Goal: Task Accomplishment & Management: Use online tool/utility

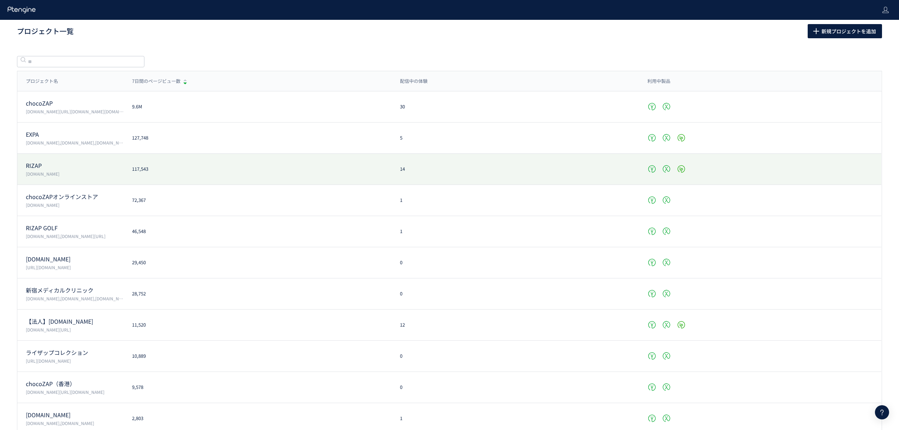
click at [27, 169] on p "RIZAP" at bounding box center [75, 165] width 98 height 8
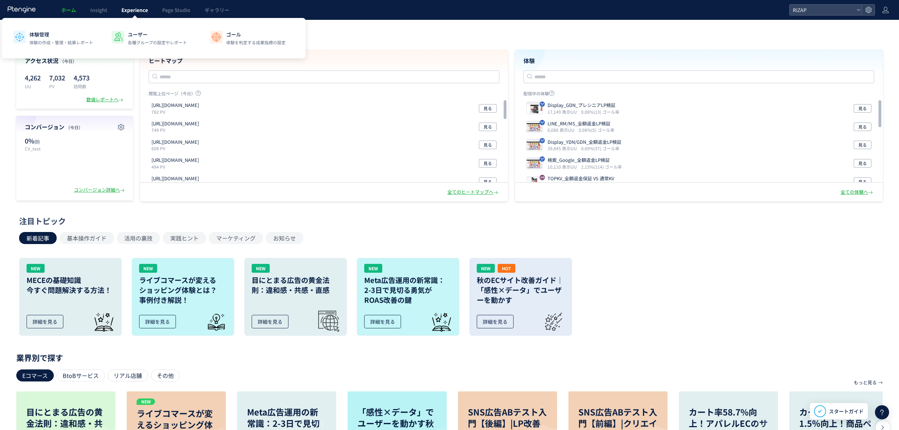
click at [138, 8] on span "Experience" at bounding box center [134, 9] width 27 height 7
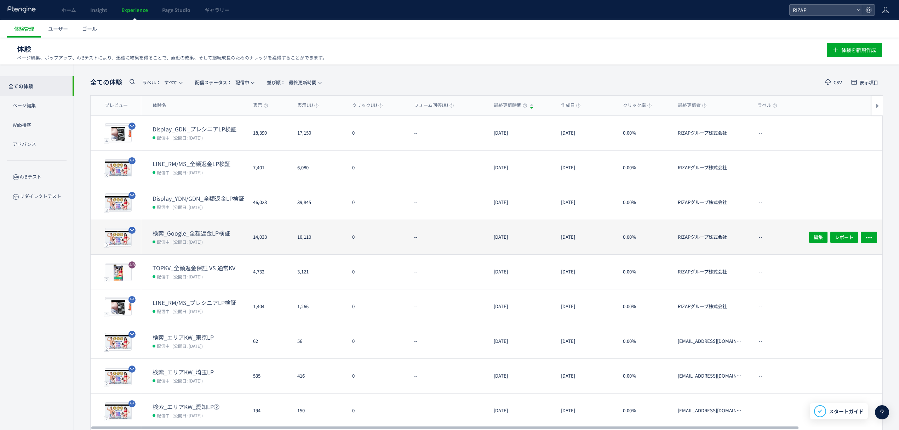
click at [203, 240] on span "(公開日: [DATE])" at bounding box center [187, 242] width 30 height 6
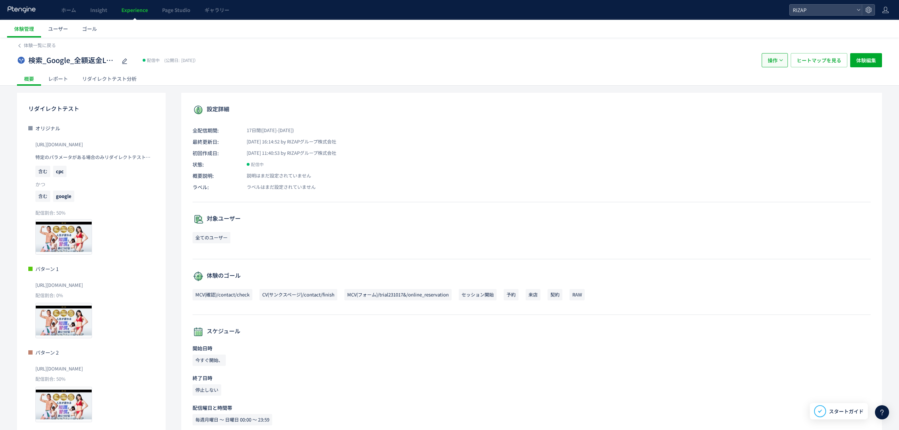
click at [774, 56] on span "操作" at bounding box center [773, 60] width 10 height 14
click at [772, 94] on li "複製" at bounding box center [774, 95] width 24 height 13
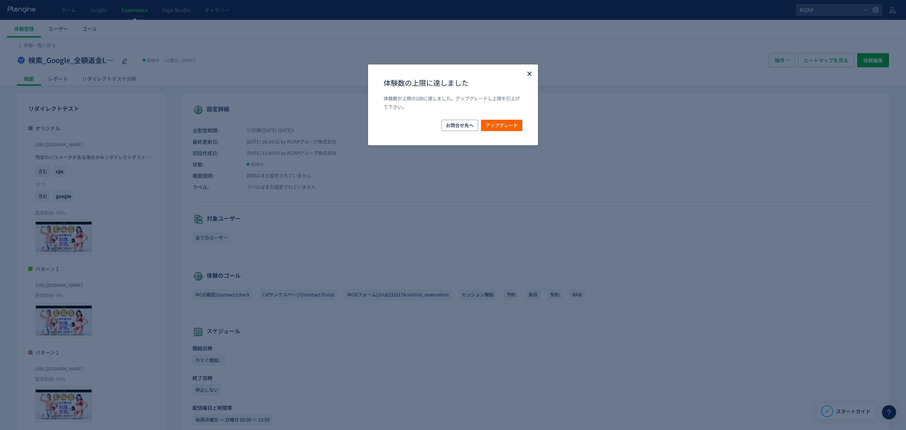
click at [526, 73] on icon "Close" at bounding box center [529, 73] width 7 height 7
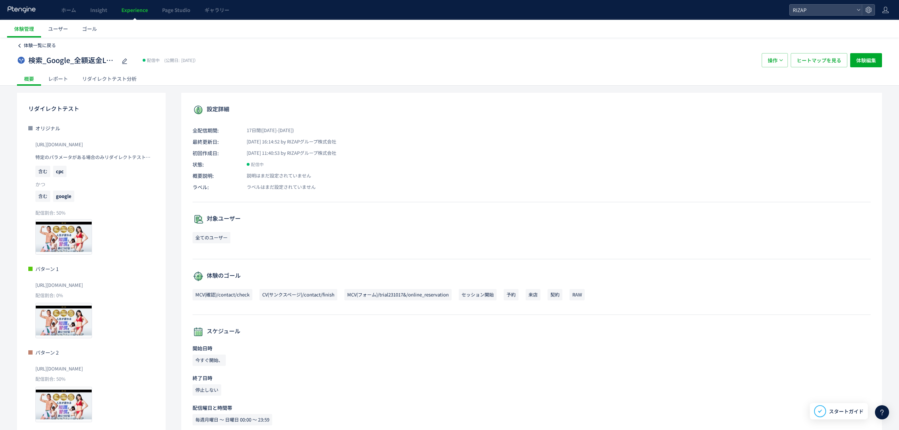
click at [39, 44] on span "体験一覧に戻る" at bounding box center [40, 45] width 32 height 7
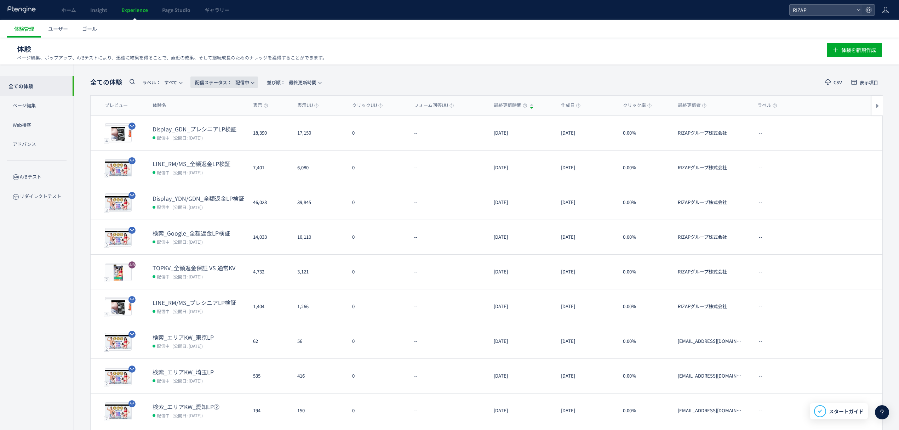
click at [245, 84] on span "配信ステータス​： 配信中" at bounding box center [222, 82] width 54 height 12
click at [227, 138] on li "停止中" at bounding box center [226, 140] width 29 height 13
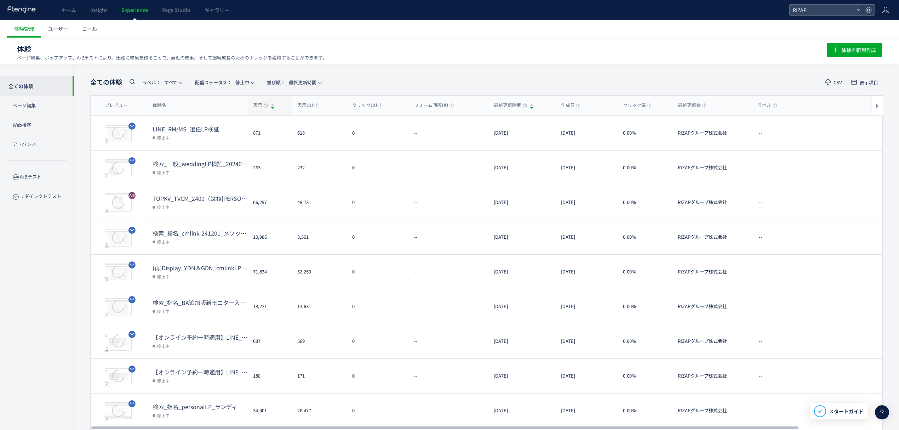
click at [253, 108] on span "表示" at bounding box center [260, 105] width 15 height 7
click at [253, 106] on span "表示" at bounding box center [260, 105] width 15 height 7
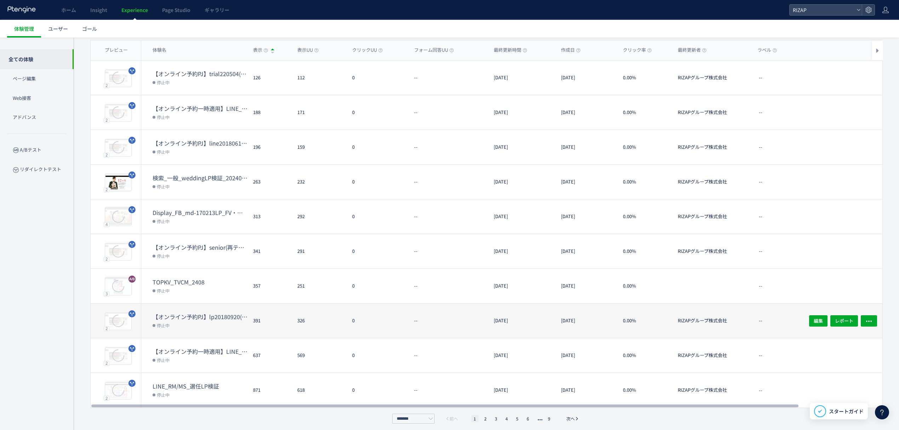
scroll to position [59, 0]
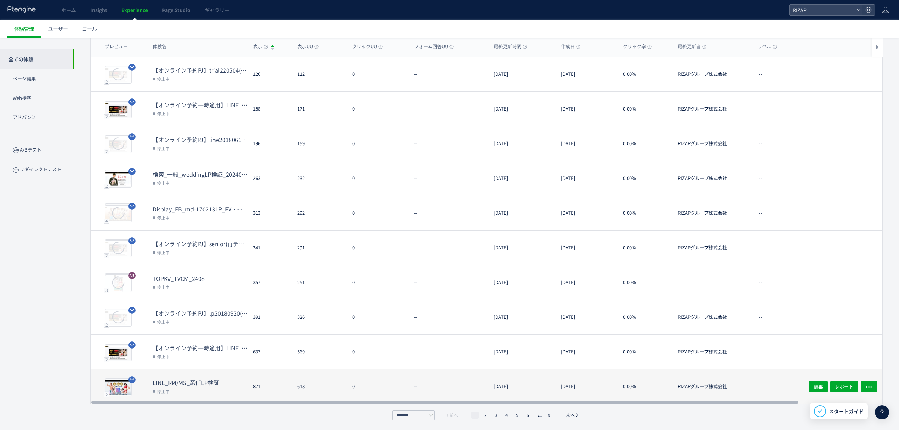
click at [193, 392] on dd "停止中" at bounding box center [200, 390] width 95 height 9
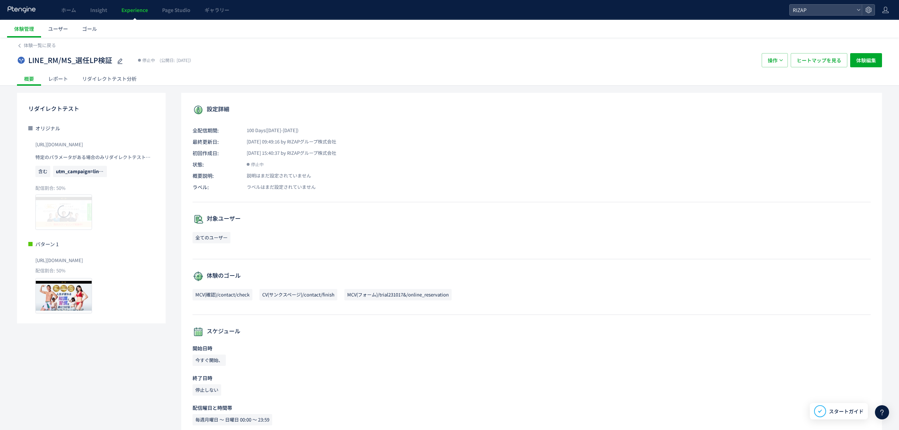
click at [61, 80] on div "レポート" at bounding box center [58, 79] width 34 height 14
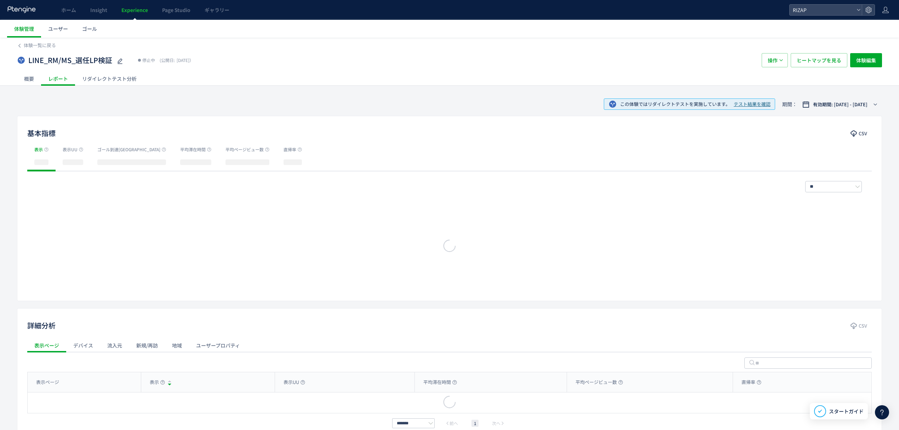
scroll to position [44, 0]
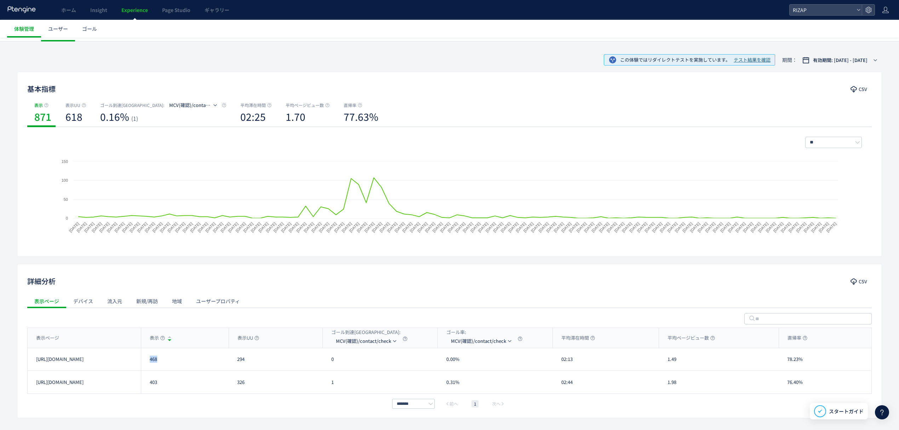
drag, startPoint x: 159, startPoint y: 363, endPoint x: 148, endPoint y: 364, distance: 11.8
click at [148, 364] on div "468" at bounding box center [185, 359] width 88 height 22
copy div "468"
drag, startPoint x: 156, startPoint y: 386, endPoint x: 125, endPoint y: 386, distance: 31.2
click at [125, 386] on div "[URL][DOMAIN_NAME] 403 326 1 0.31% 02:44 1.98 76.40% [URL][DOMAIN_NAME]" at bounding box center [450, 382] width 844 height 23
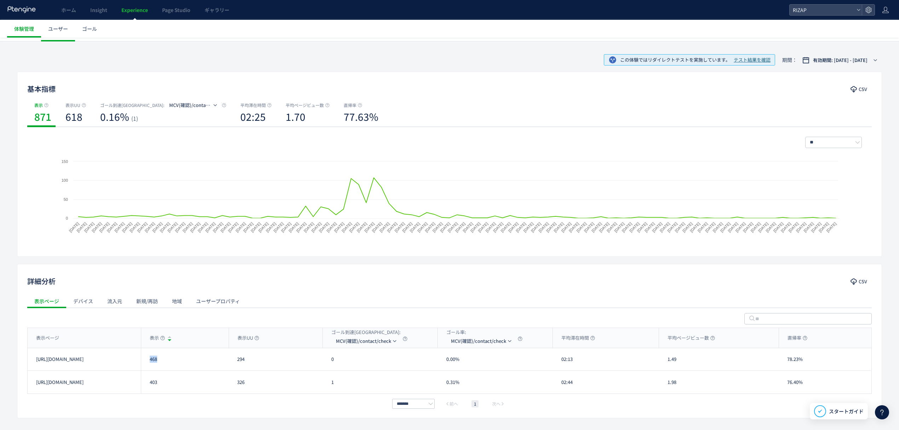
click at [189, 380] on div "403" at bounding box center [185, 382] width 88 height 23
click at [148, 391] on div "403" at bounding box center [185, 382] width 88 height 23
click at [360, 390] on li "MCV(フォーム)/trial231017&/online_reservation" at bounding box center [366, 387] width 71 height 13
click at [319, 363] on div "[URL][DOMAIN_NAME] 468 294 4 1.36% 02:13 1.49 78.23% [URL][DOMAIN_NAME]" at bounding box center [450, 359] width 844 height 23
copy div "4"
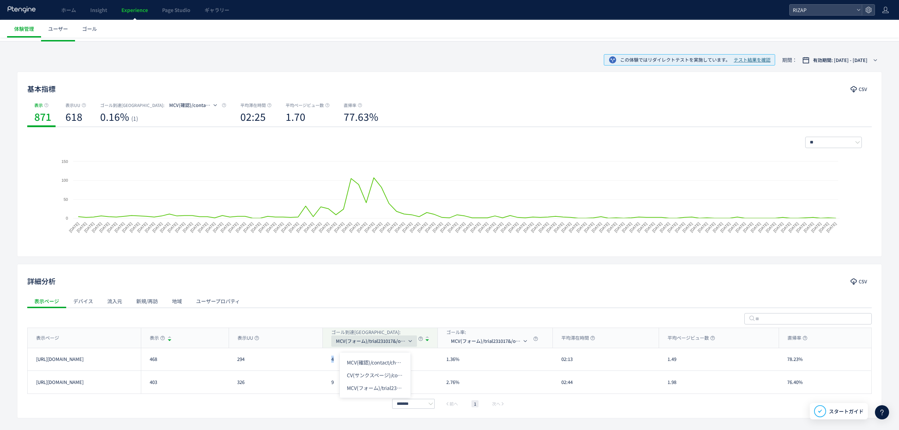
click at [351, 344] on span "MCV(フォーム)/trial231017&/online_reservation" at bounding box center [371, 340] width 71 height 11
click at [359, 375] on li "CV(サンクスページ)/contact/finish" at bounding box center [375, 375] width 71 height 13
drag, startPoint x: 581, startPoint y: 358, endPoint x: 557, endPoint y: 360, distance: 24.2
click at [557, 360] on div "02:13" at bounding box center [606, 359] width 106 height 22
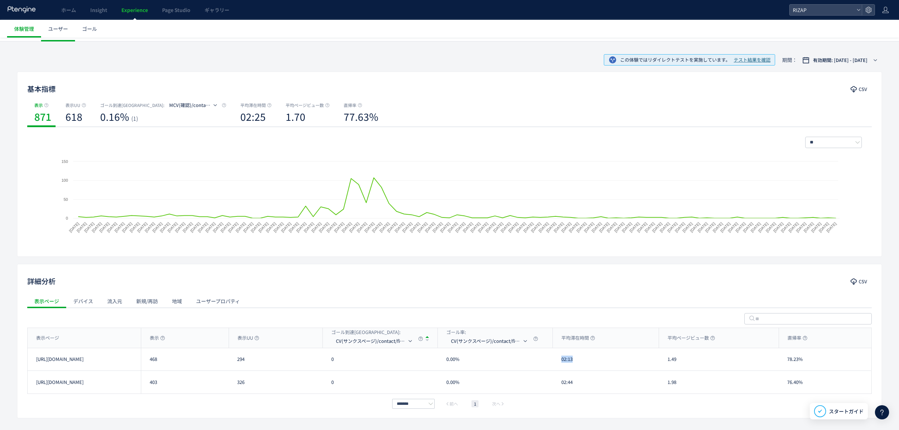
copy div "02:13"
drag, startPoint x: 582, startPoint y: 383, endPoint x: 562, endPoint y: 383, distance: 19.8
click at [562, 383] on div "02:44" at bounding box center [606, 382] width 106 height 23
copy div "02:44"
drag, startPoint x: 673, startPoint y: 365, endPoint x: 664, endPoint y: 365, distance: 8.9
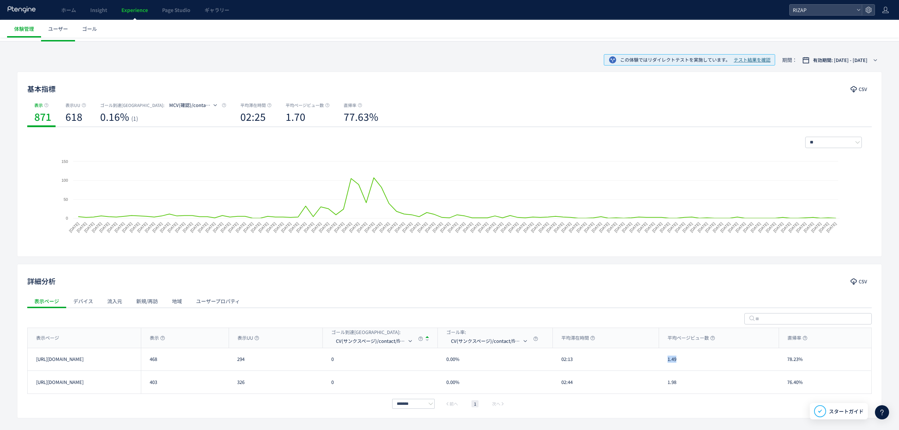
click at [664, 365] on div "1.49" at bounding box center [719, 359] width 120 height 22
copy div "1.49"
drag, startPoint x: 685, startPoint y: 389, endPoint x: 666, endPoint y: 388, distance: 19.5
click at [666, 388] on div "1.98" at bounding box center [719, 382] width 120 height 23
copy div "1.98"
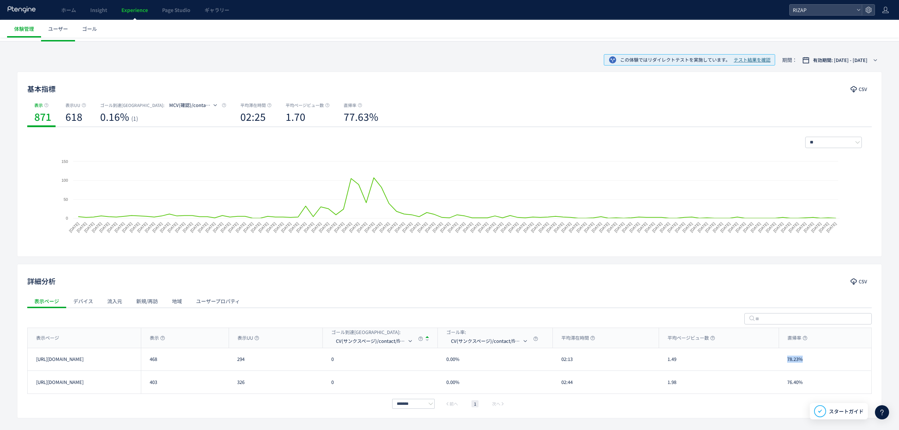
drag, startPoint x: 806, startPoint y: 360, endPoint x: 782, endPoint y: 360, distance: 24.4
click at [782, 360] on div "78.23%" at bounding box center [825, 359] width 92 height 22
copy div "78.23%"
drag, startPoint x: 802, startPoint y: 381, endPoint x: 788, endPoint y: 381, distance: 14.5
click at [788, 381] on div "76.40%" at bounding box center [825, 382] width 92 height 23
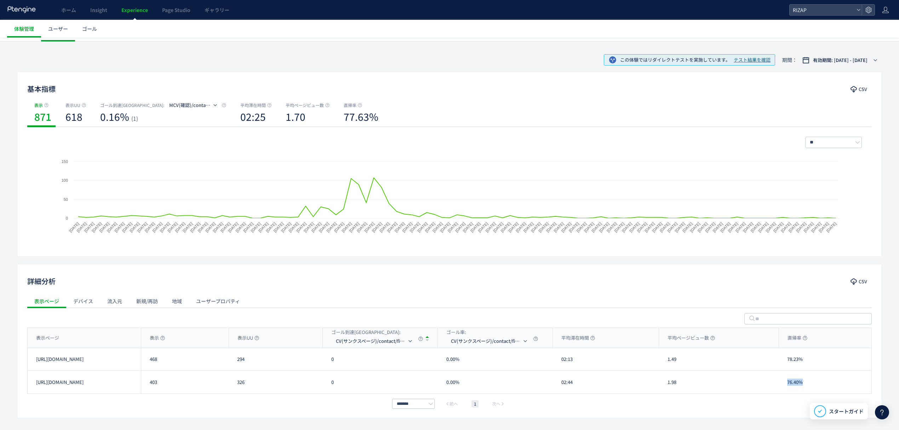
copy div "76.40%"
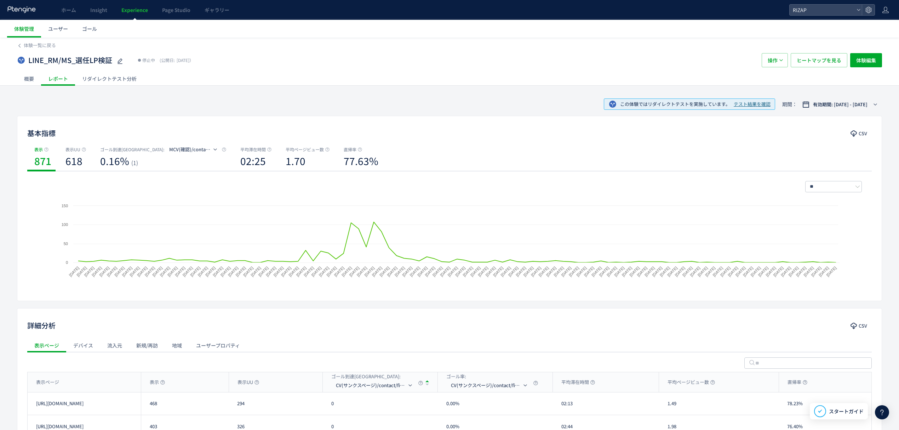
click at [781, 67] on div "操作" at bounding box center [775, 60] width 26 height 14
click at [778, 65] on button "操作" at bounding box center [775, 60] width 26 height 14
click at [776, 105] on li "削除" at bounding box center [774, 107] width 24 height 13
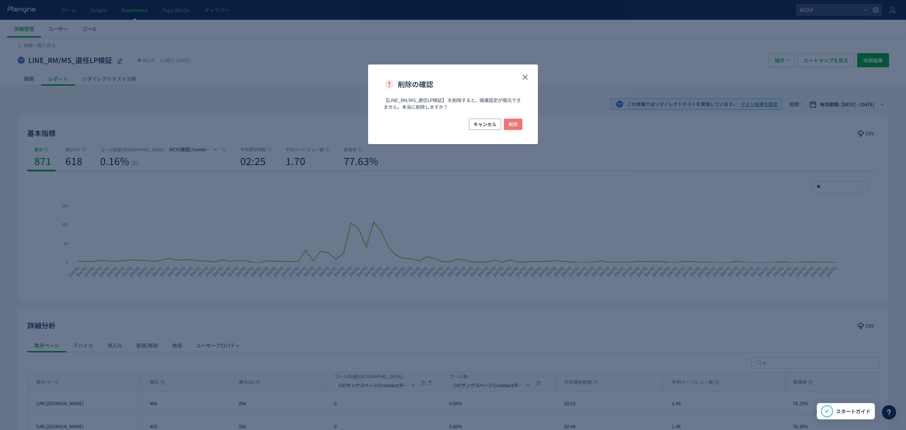
click at [520, 126] on button "削除" at bounding box center [513, 124] width 18 height 11
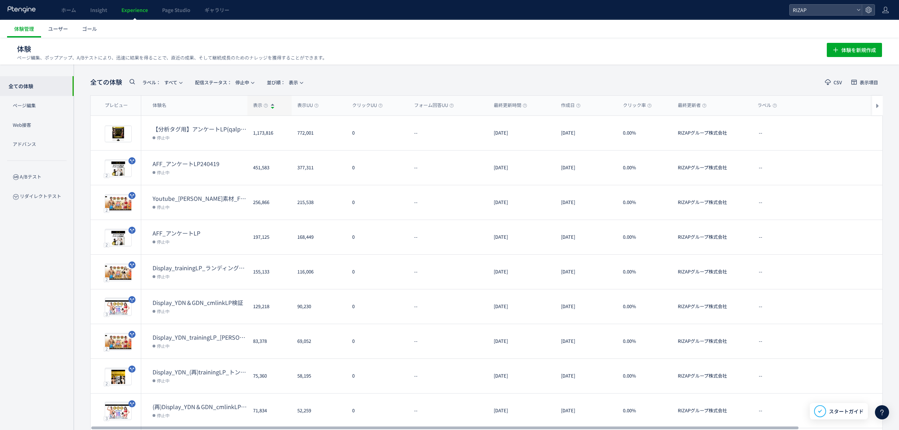
click at [255, 102] on span "表示" at bounding box center [260, 105] width 15 height 7
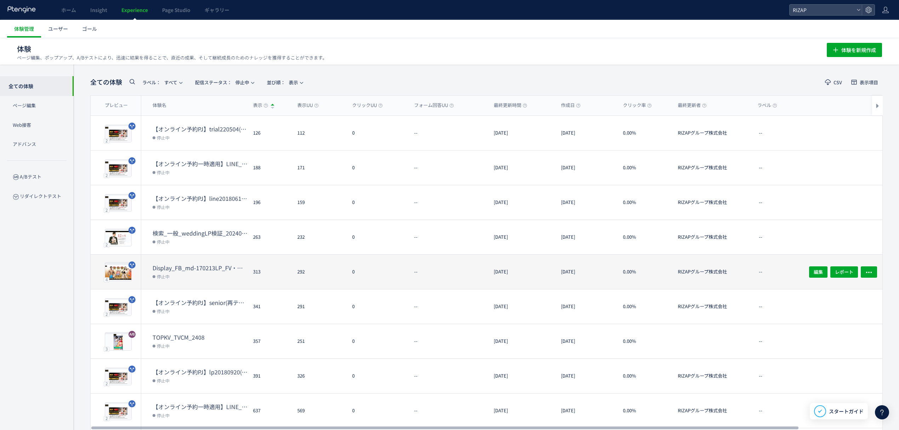
scroll to position [59, 0]
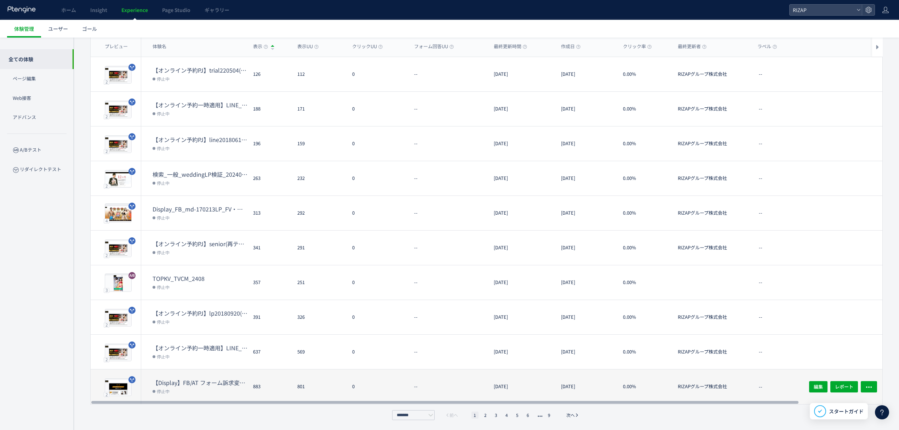
click at [217, 382] on dt "【Display】FB/AT フォーム訴求変更テスト_10/17" at bounding box center [200, 382] width 95 height 8
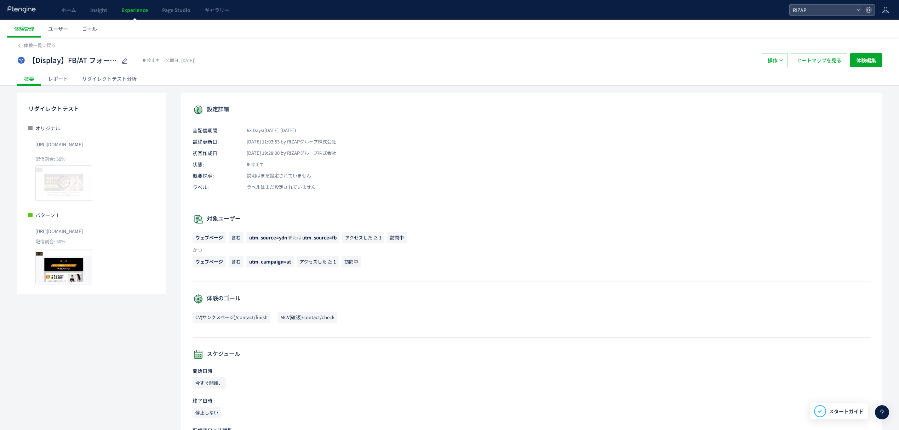
click at [67, 84] on div "レポート" at bounding box center [58, 79] width 34 height 14
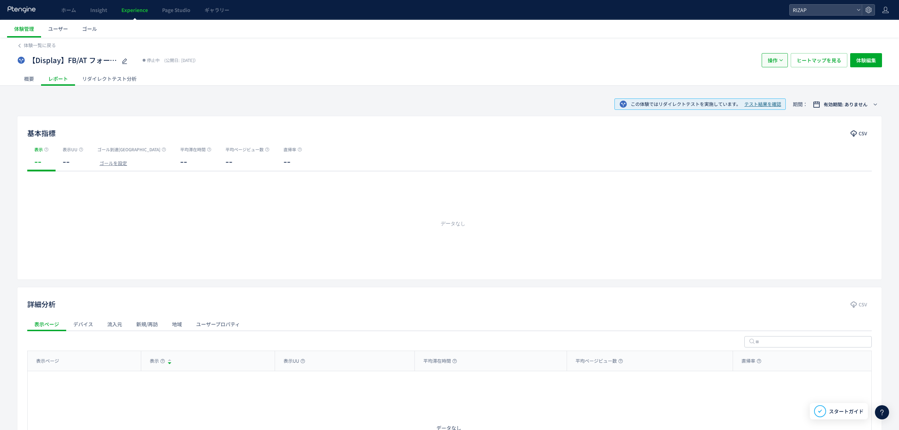
click at [774, 67] on span "操作" at bounding box center [773, 60] width 10 height 14
click at [774, 108] on li "削除" at bounding box center [774, 107] width 24 height 13
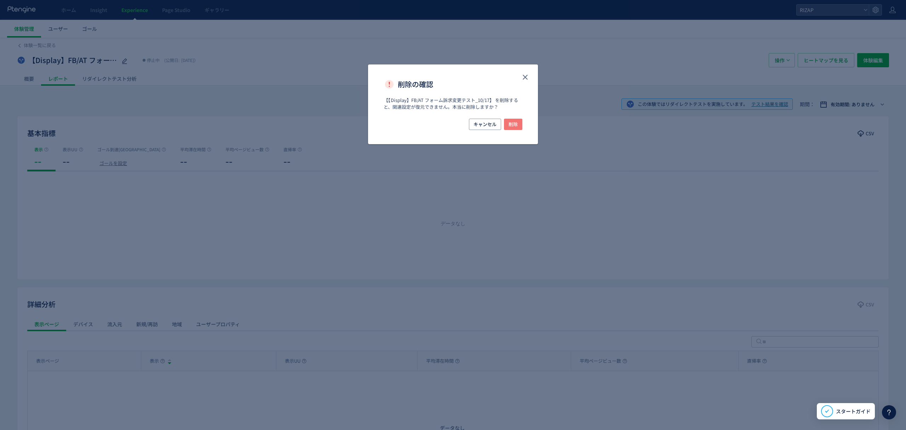
click at [514, 126] on span "削除" at bounding box center [513, 124] width 9 height 11
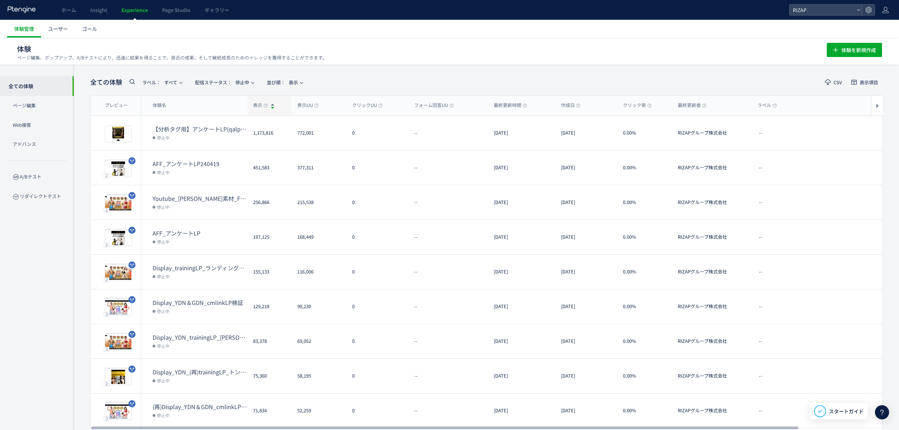
click at [259, 100] on div "表示" at bounding box center [269, 106] width 44 height 20
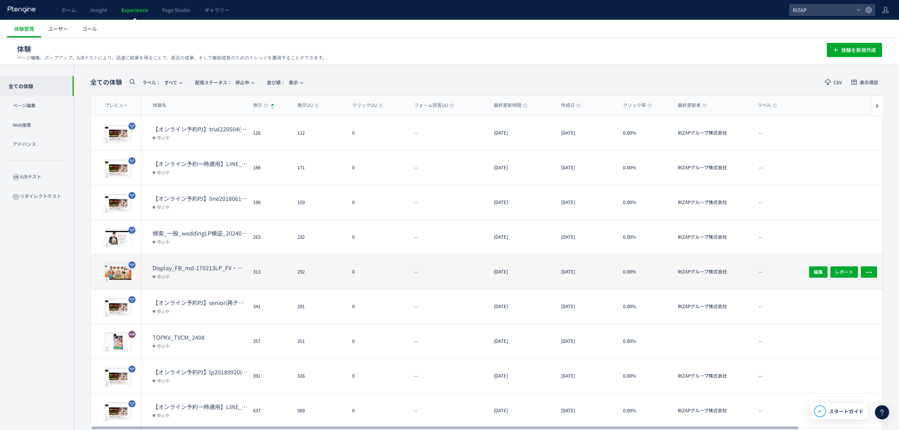
scroll to position [59, 0]
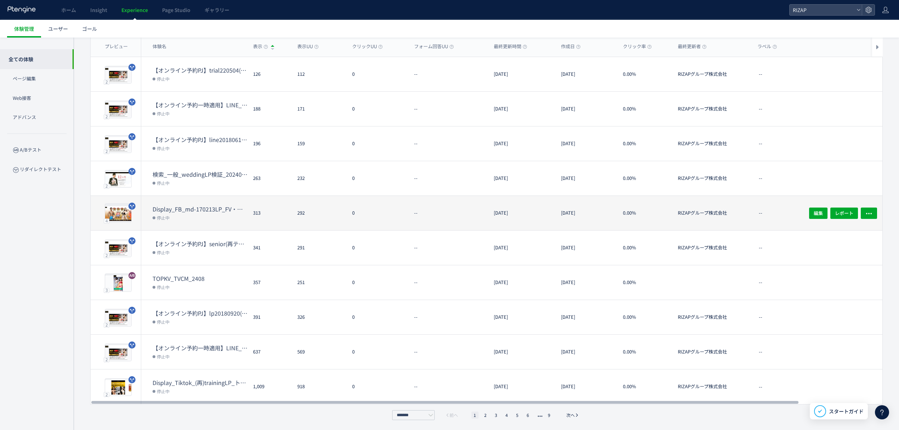
click at [229, 211] on dt "Display_FB_md-170213LP_FV・コンテンツ順序変更検証" at bounding box center [200, 209] width 95 height 8
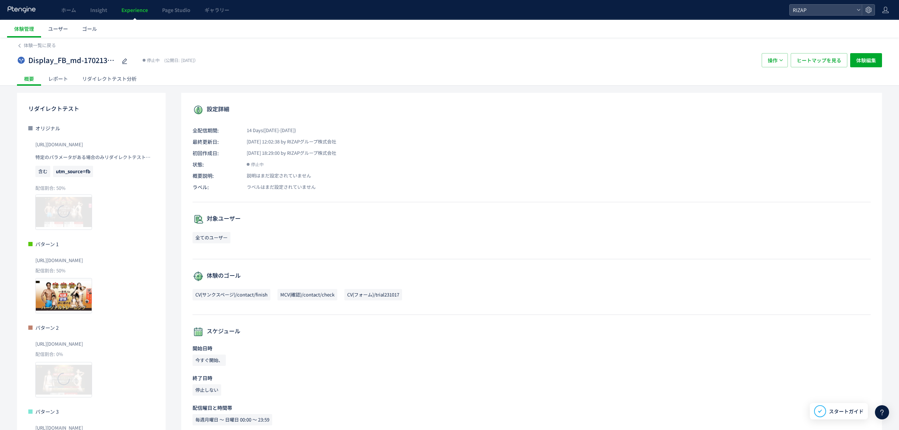
click at [62, 79] on div "レポート" at bounding box center [58, 79] width 34 height 14
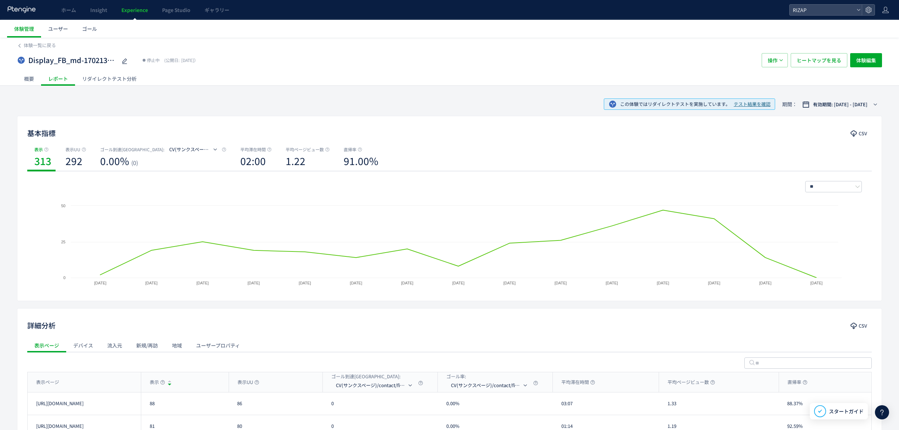
click at [28, 76] on div "概要" at bounding box center [29, 79] width 24 height 14
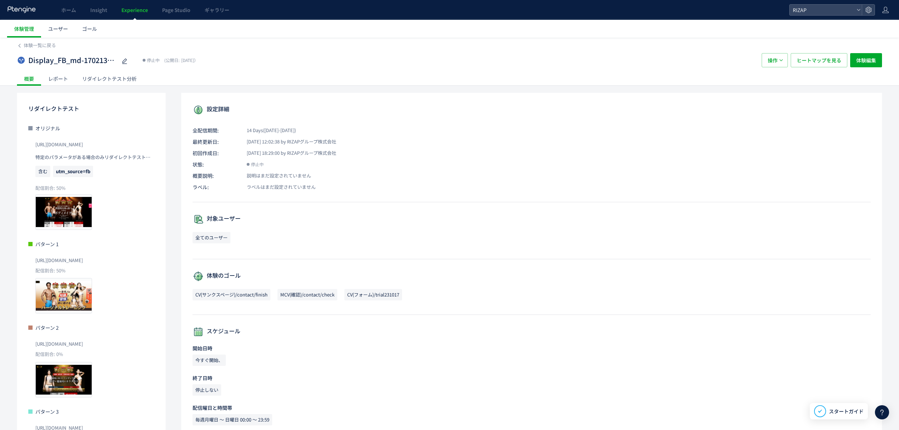
click at [65, 78] on div "レポート" at bounding box center [58, 79] width 34 height 14
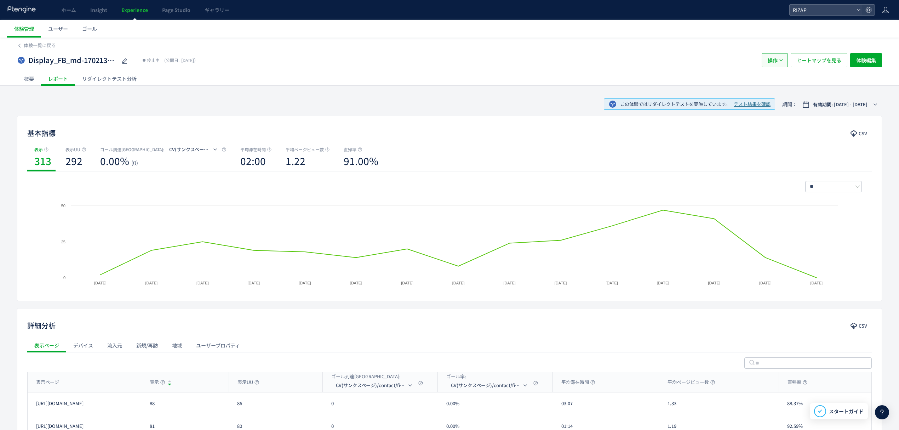
click at [773, 59] on span "操作" at bounding box center [773, 60] width 10 height 14
click at [772, 105] on li "削除" at bounding box center [774, 107] width 24 height 13
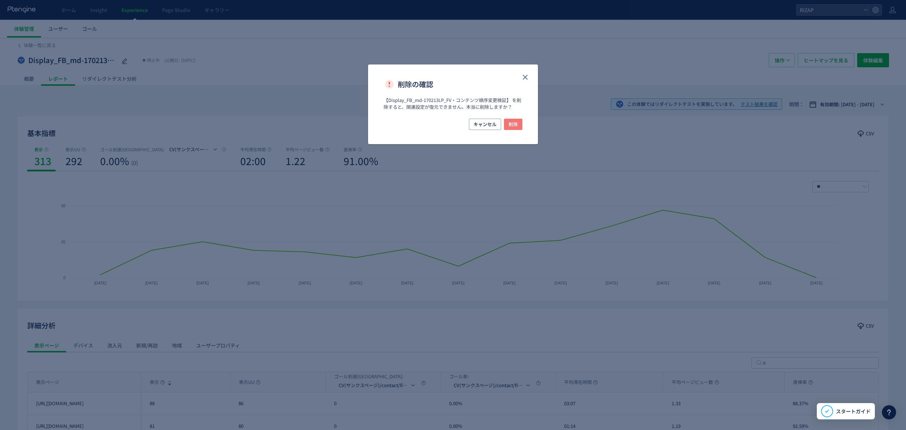
click at [514, 125] on span "削除" at bounding box center [513, 124] width 9 height 11
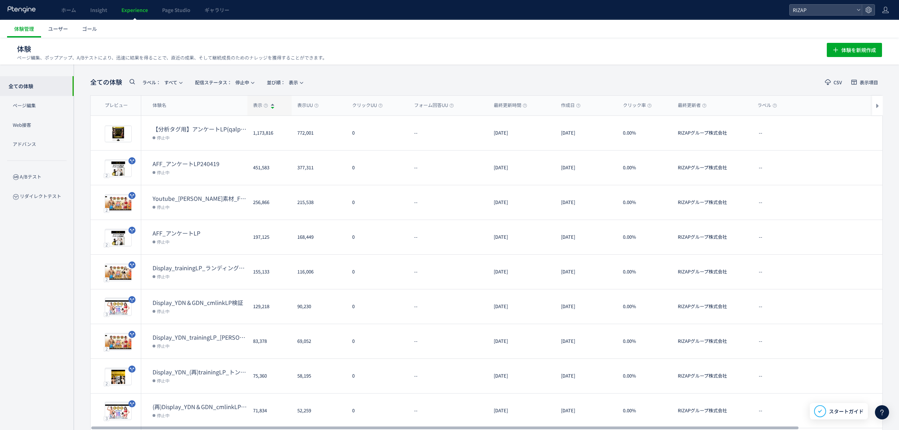
click at [257, 103] on span "表示" at bounding box center [260, 105] width 15 height 7
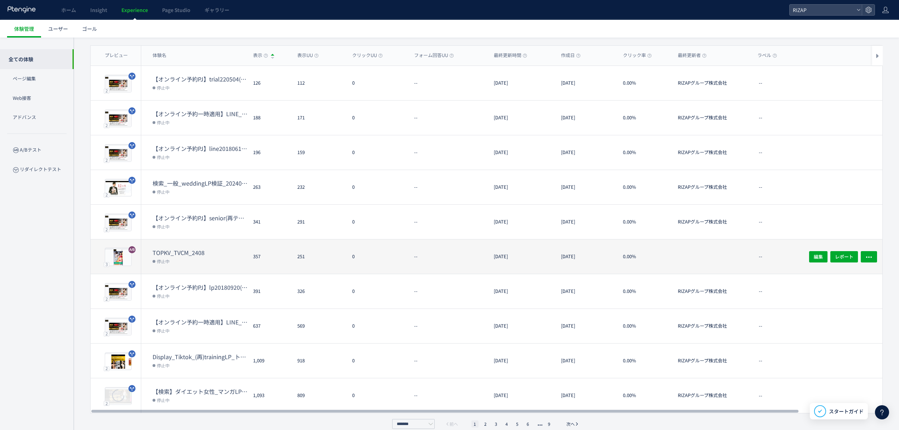
scroll to position [59, 0]
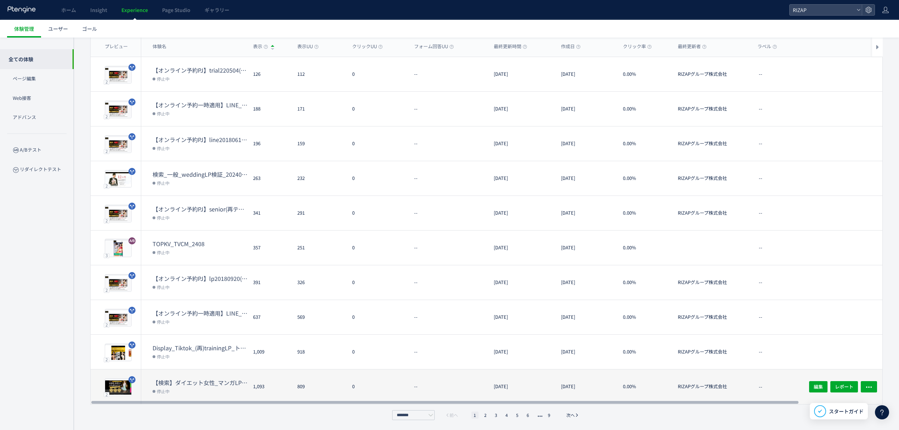
click at [206, 384] on dt "【検索】ダイエット女性_マンガLPテスト" at bounding box center [200, 382] width 95 height 8
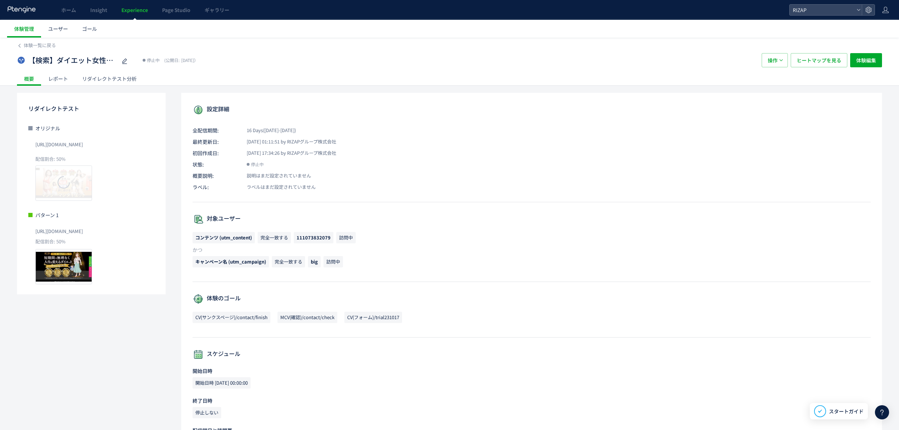
click at [63, 79] on div "レポート" at bounding box center [58, 79] width 34 height 14
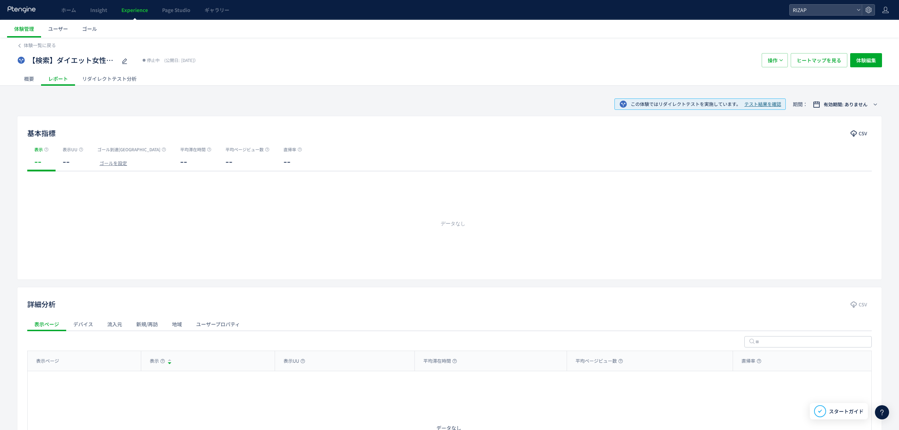
click at [32, 74] on div "概要" at bounding box center [29, 79] width 24 height 14
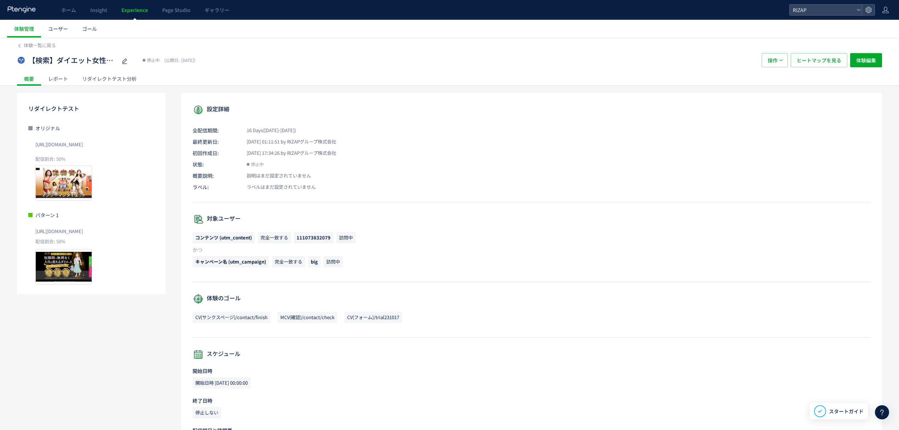
click at [61, 80] on div "レポート" at bounding box center [58, 79] width 34 height 14
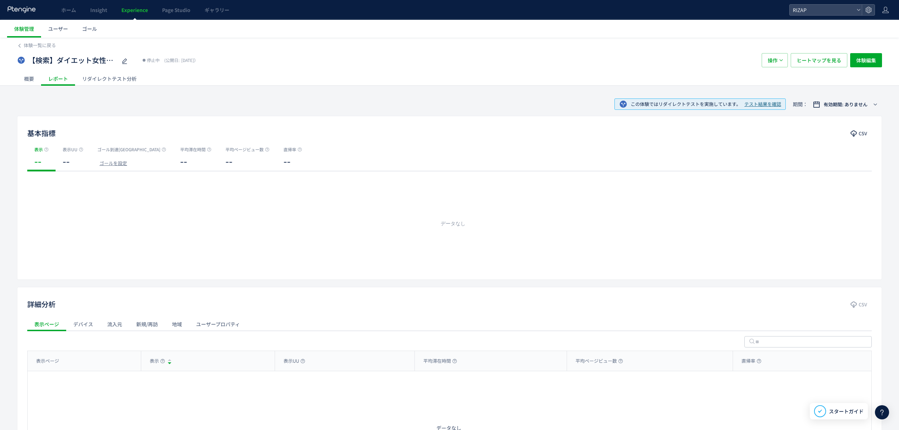
click at [36, 77] on div "概要" at bounding box center [29, 79] width 24 height 14
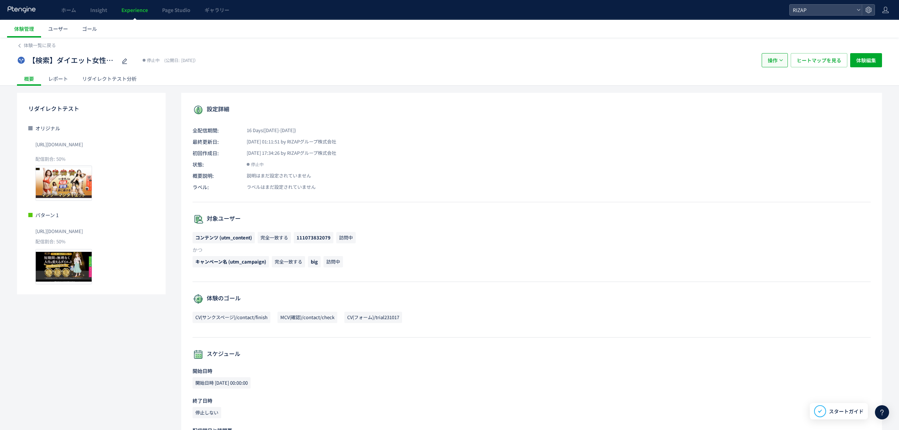
click at [774, 62] on span "操作" at bounding box center [773, 60] width 10 height 14
click at [59, 78] on div "レポート" at bounding box center [58, 79] width 34 height 14
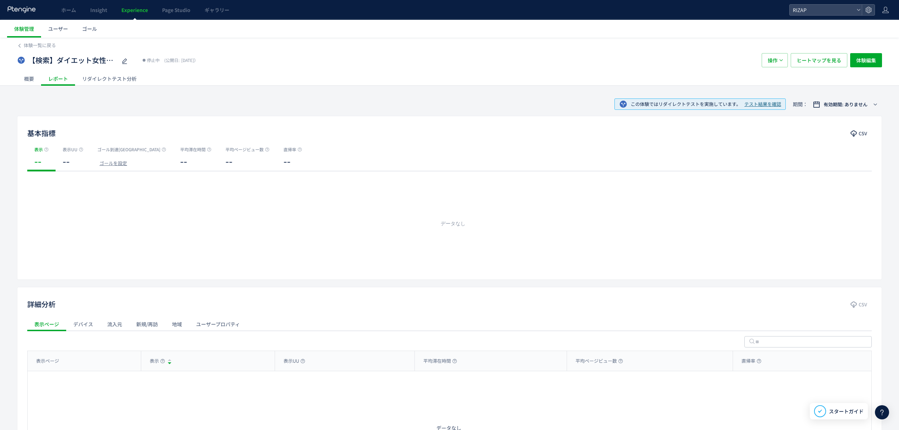
click at [768, 72] on div "概要 レポート リダイレクトテスト分析" at bounding box center [449, 79] width 865 height 14
click at [774, 62] on span "操作" at bounding box center [773, 60] width 10 height 14
click at [769, 107] on li "削除" at bounding box center [774, 107] width 44 height 13
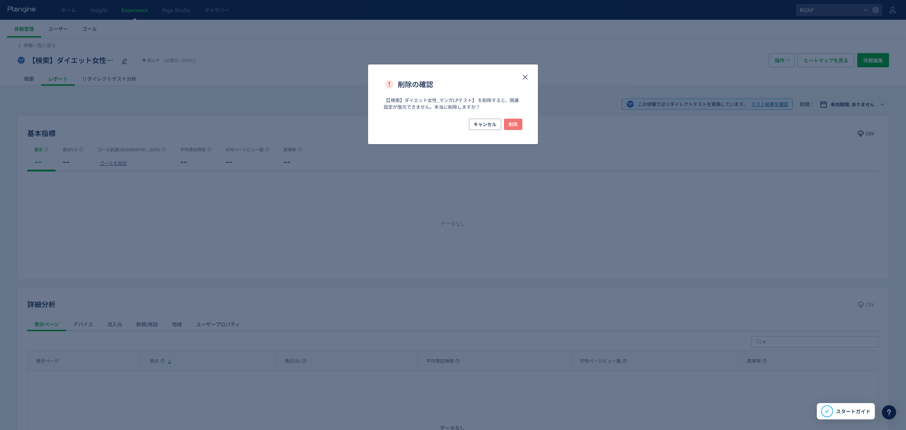
click at [506, 125] on button "削除" at bounding box center [513, 124] width 18 height 11
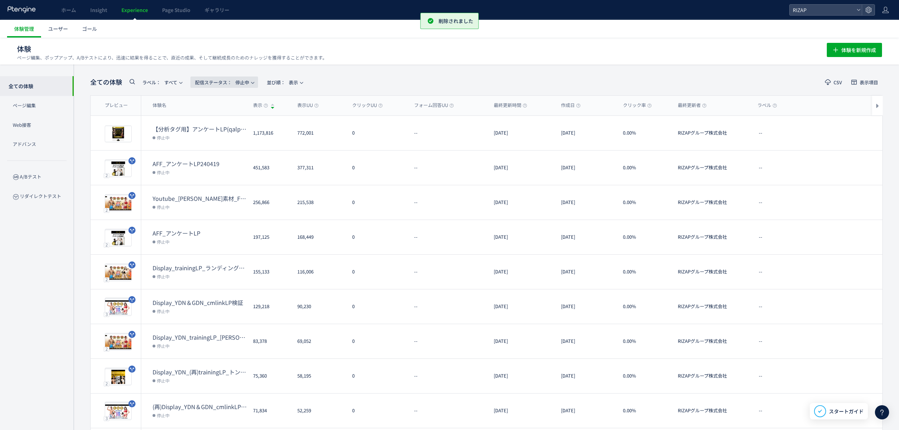
click at [248, 85] on span "配信ステータス​： 停止中" at bounding box center [222, 82] width 54 height 12
click at [235, 113] on li "配信中" at bounding box center [226, 115] width 29 height 13
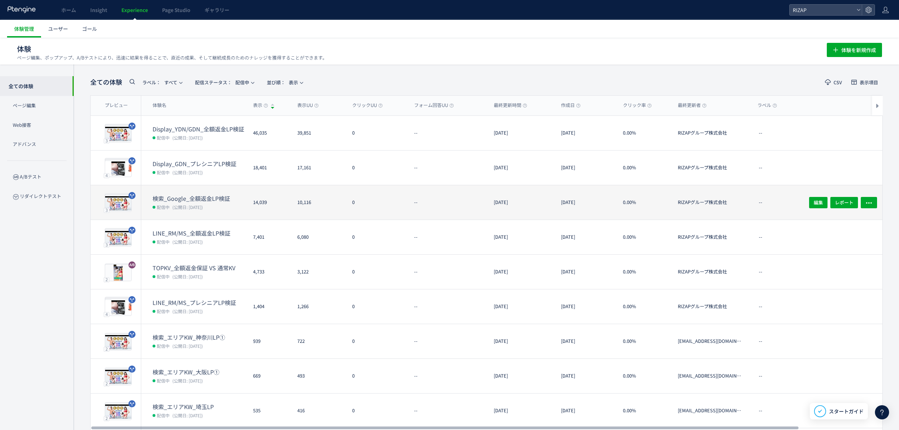
click at [193, 202] on dd "配信中 (公開日: [DATE])" at bounding box center [200, 206] width 95 height 9
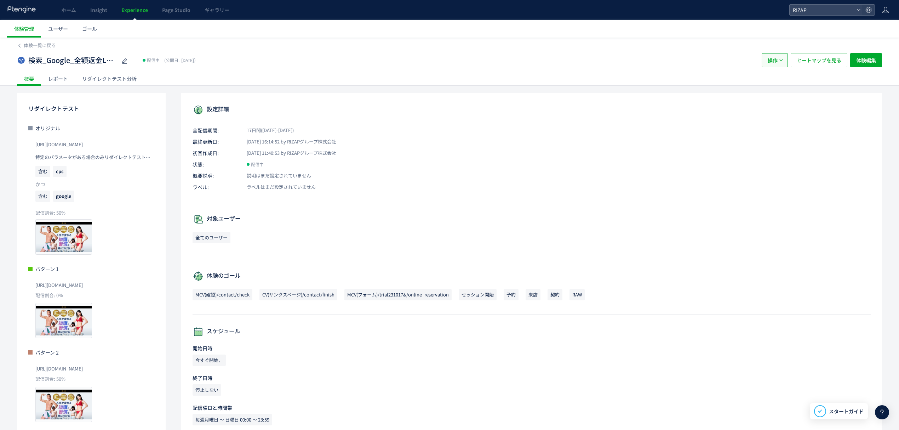
click at [774, 62] on span "操作" at bounding box center [773, 60] width 10 height 14
click at [781, 90] on li "複製" at bounding box center [774, 95] width 24 height 13
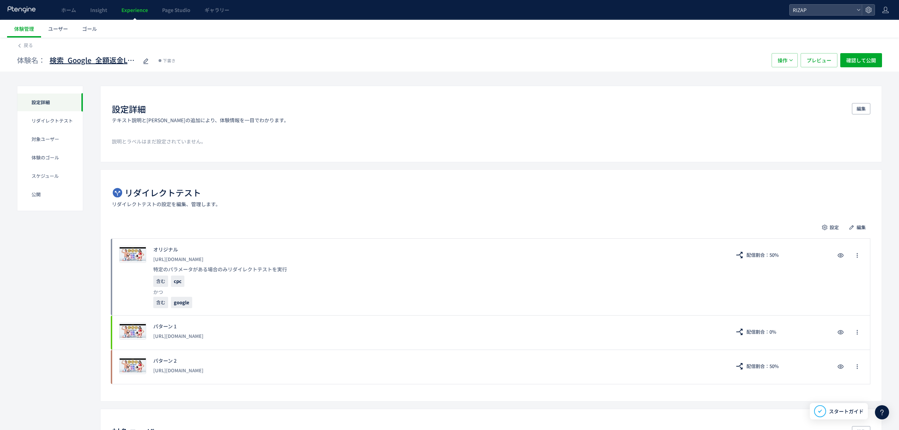
click at [95, 62] on span "検索_Google_全額返金LP検証(copy)" at bounding box center [94, 60] width 89 height 10
click at [95, 61] on input "**********" at bounding box center [94, 60] width 89 height 14
type input "**********"
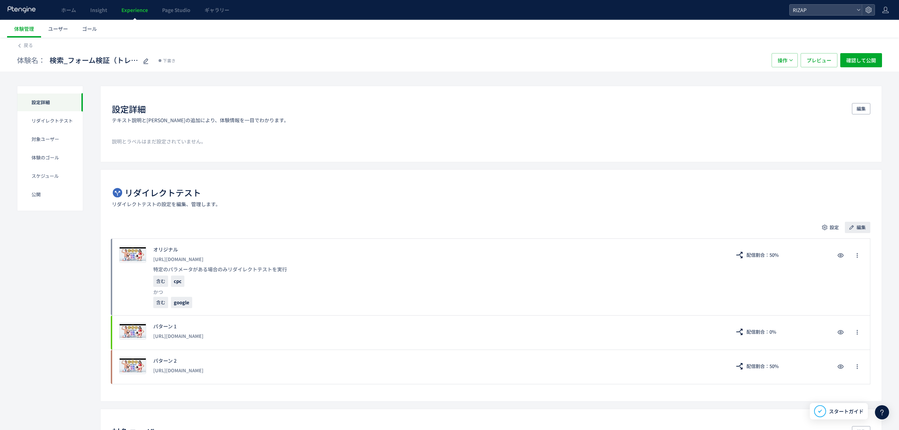
click at [860, 231] on span "編集" at bounding box center [861, 227] width 9 height 11
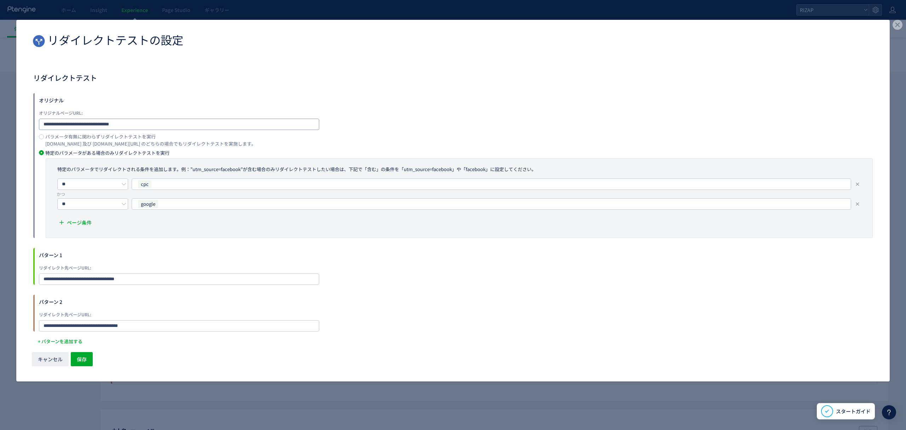
drag, startPoint x: 135, startPoint y: 127, endPoint x: -47, endPoint y: 126, distance: 182.7
click at [0, 126] on html "ホーム Insight Experience Page Studio ギャラリー RIZAP 体験管理 ユーザー ゴール 戻る 体験名： 検索_フォーム検証（…" at bounding box center [453, 215] width 906 height 430
paste input "***"
type input "**********"
click at [212, 201] on div "google" at bounding box center [488, 204] width 703 height 11
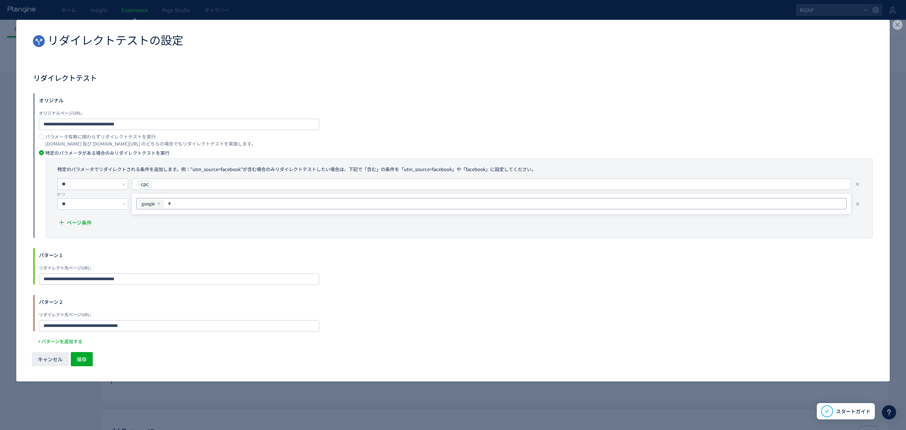
type input "*"
type input "*****"
drag, startPoint x: 143, startPoint y: 281, endPoint x: -64, endPoint y: 281, distance: 207.1
click at [0, 281] on html "ホーム Insight Experience Page Studio ギャラリー RIZAP 体験管理 ユーザー ゴール 戻る 体験名： 検索_フォーム検証（…" at bounding box center [453, 215] width 906 height 430
paste input "dialog"
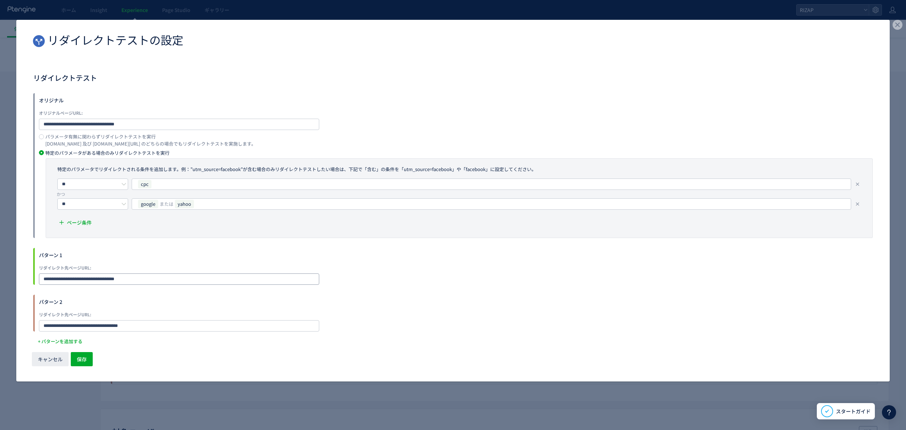
type input "**********"
drag, startPoint x: 144, startPoint y: 323, endPoint x: -62, endPoint y: 322, distance: 205.7
click at [0, 322] on html "ホーム Insight Experience Page Studio ギャラリー RIZAP 体験管理 ユーザー ゴール 戻る 体験名： 検索_フォーム検証（…" at bounding box center [453, 215] width 906 height 430
paste input "dialog"
type input "**********"
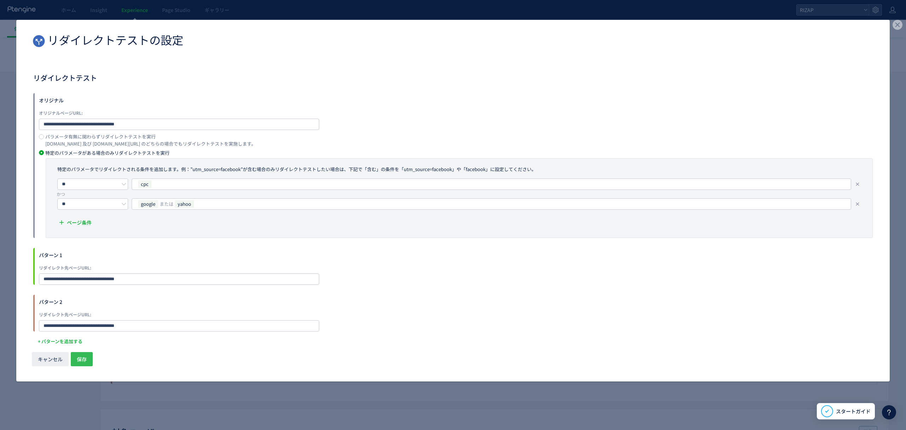
click at [88, 354] on button "保存" at bounding box center [82, 359] width 22 height 14
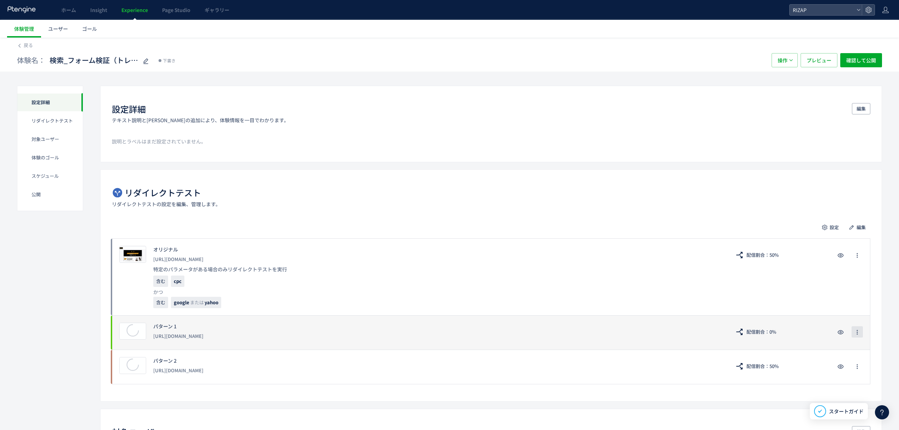
click at [854, 331] on button "button" at bounding box center [857, 331] width 11 height 11
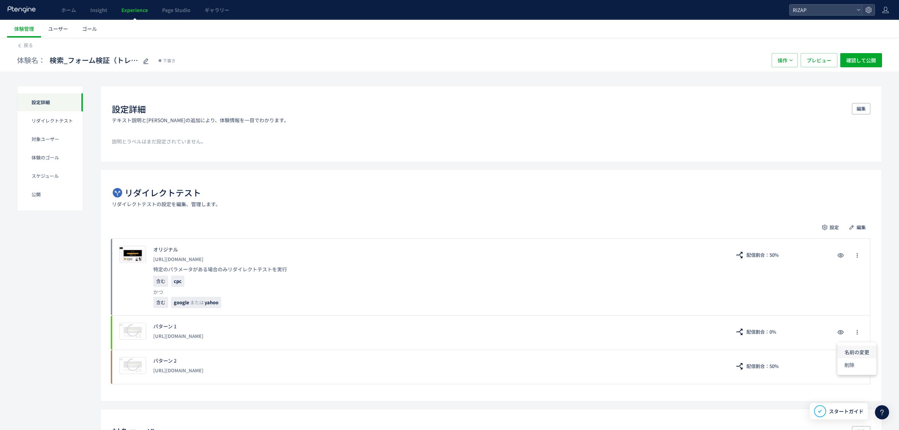
click at [856, 350] on li "名前の変更" at bounding box center [857, 352] width 39 height 13
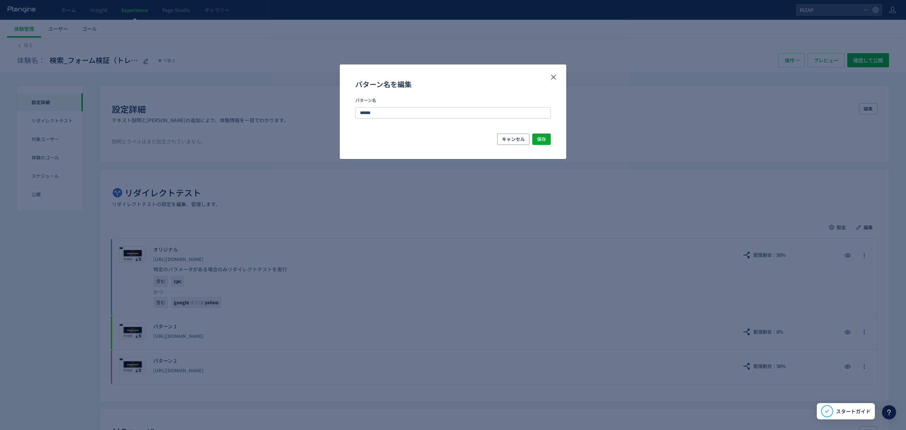
drag, startPoint x: 395, startPoint y: 114, endPoint x: 292, endPoint y: 109, distance: 103.1
click at [292, 109] on div "パターン名を編集 パターン名 ****** キャンセル 保存" at bounding box center [453, 215] width 906 height 430
type input "*"
type input "**********"
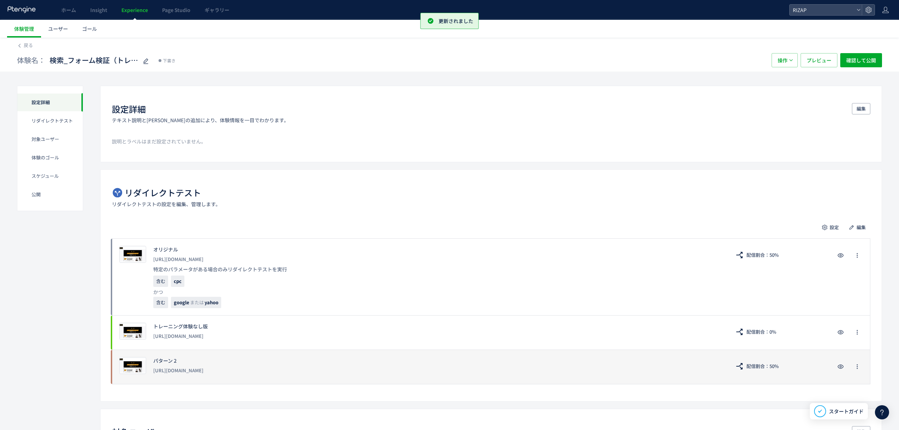
drag, startPoint x: 270, startPoint y: 369, endPoint x: 152, endPoint y: 371, distance: 119.0
click at [152, 371] on div "プレビュー パターン 2 [URL][DOMAIN_NAME] 配信割合：50%" at bounding box center [491, 366] width 759 height 35
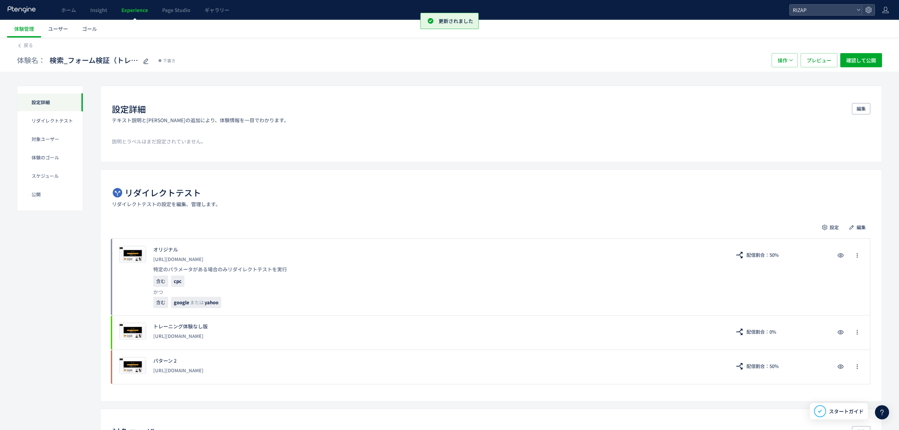
copy div "[URL][DOMAIN_NAME]"
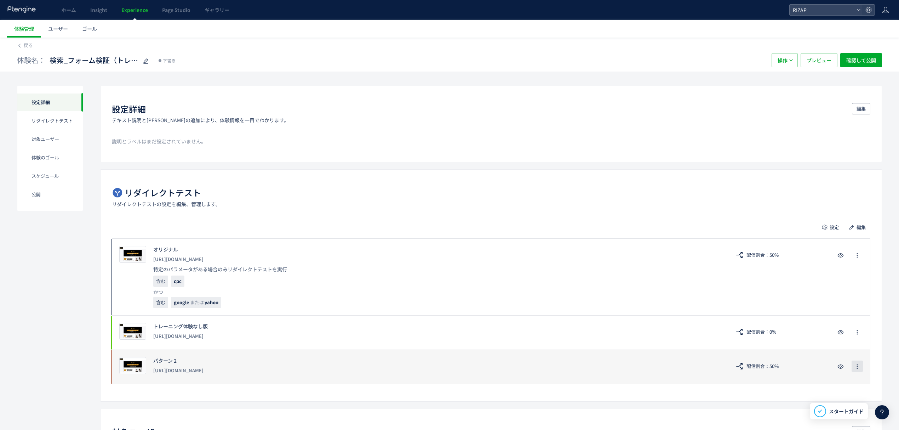
click at [861, 370] on button "button" at bounding box center [857, 365] width 11 height 11
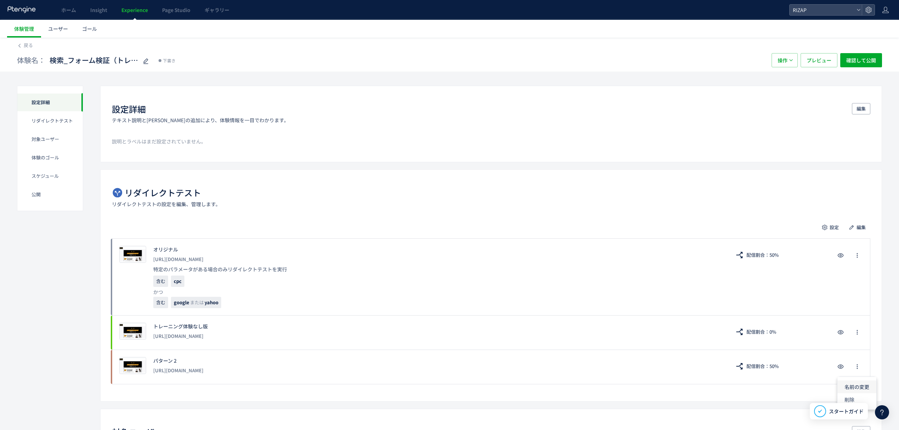
click at [854, 384] on li "名前の変更" at bounding box center [857, 386] width 39 height 13
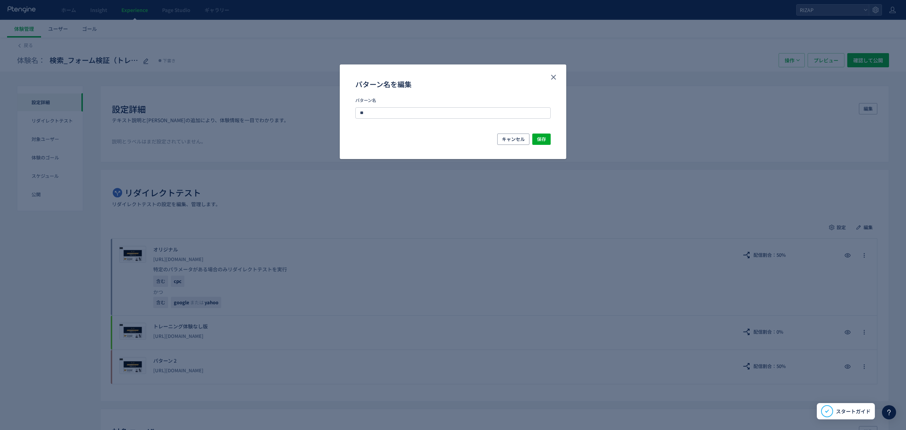
type input "*"
type input "**********"
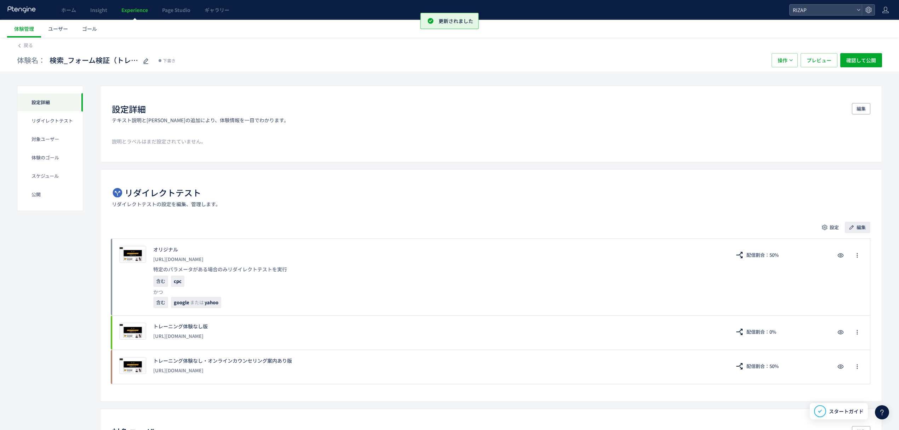
click at [855, 223] on button "編集" at bounding box center [857, 227] width 25 height 11
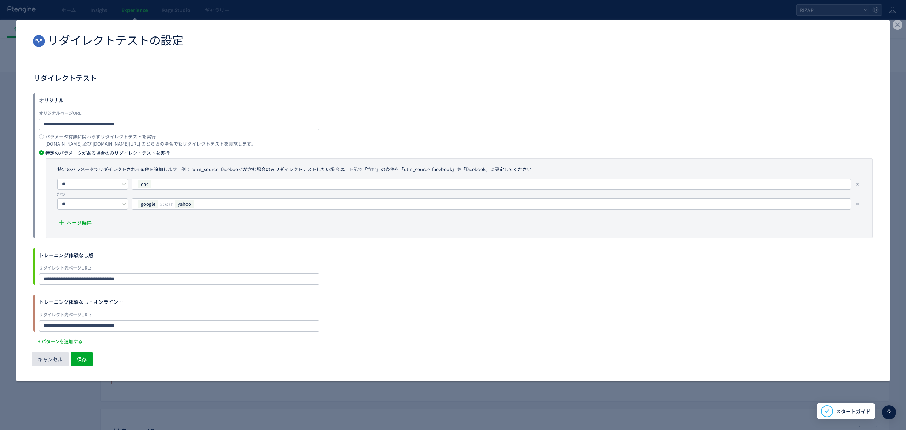
click at [55, 353] on span "キャンセル" at bounding box center [50, 359] width 25 height 14
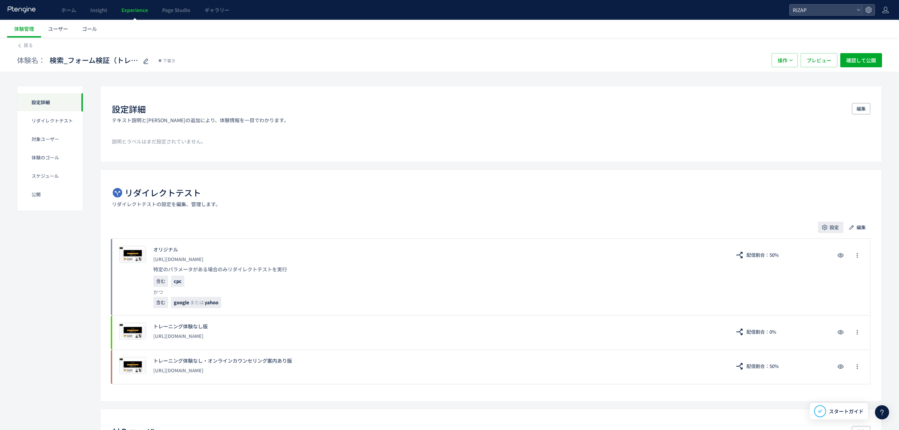
click at [832, 226] on span "設定" at bounding box center [834, 227] width 9 height 11
click at [796, 243] on li "配信割合" at bounding box center [830, 248] width 90 height 13
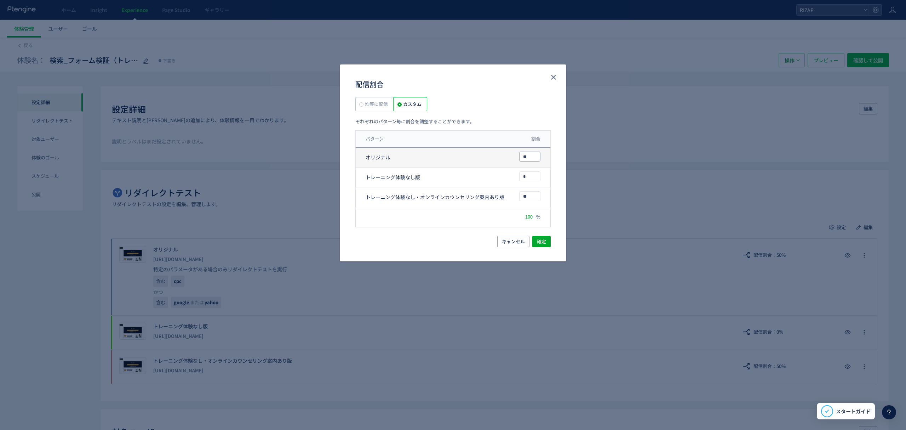
drag, startPoint x: 532, startPoint y: 158, endPoint x: 503, endPoint y: 158, distance: 28.3
click at [507, 158] on div "オリジナル **" at bounding box center [453, 158] width 195 height 20
drag, startPoint x: 530, startPoint y: 178, endPoint x: 532, endPoint y: 166, distance: 12.5
click at [526, 177] on input "*" at bounding box center [530, 176] width 21 height 9
drag, startPoint x: 532, startPoint y: 159, endPoint x: 514, endPoint y: 159, distance: 18.1
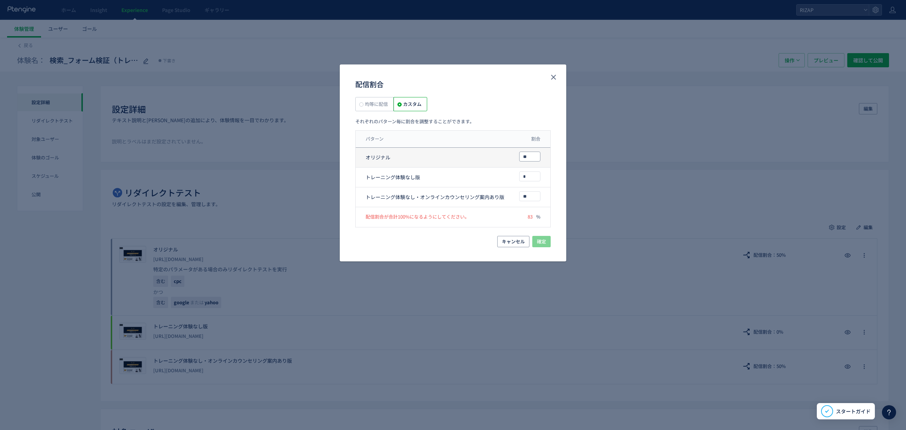
click at [514, 159] on div "オリジナル **" at bounding box center [453, 158] width 195 height 20
type input "**"
drag, startPoint x: 529, startPoint y: 176, endPoint x: 522, endPoint y: 191, distance: 16.6
click at [505, 176] on div "トレーニング体験なし版 *" at bounding box center [453, 177] width 195 height 20
type input "**"
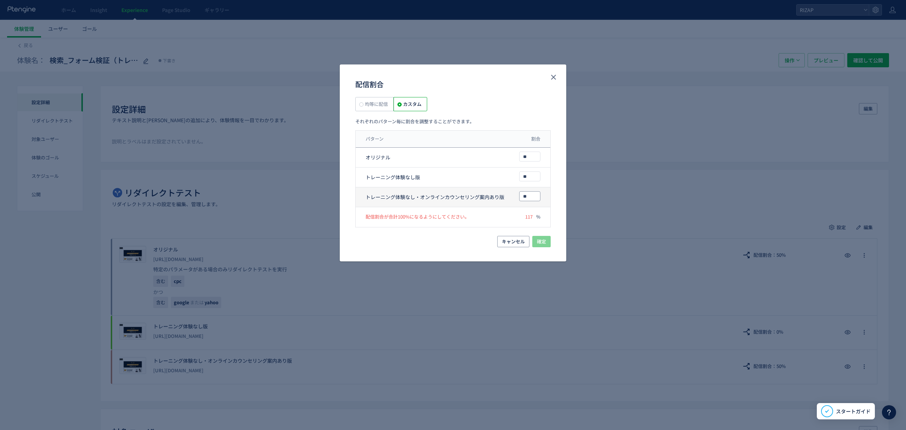
drag, startPoint x: 529, startPoint y: 196, endPoint x: 514, endPoint y: 196, distance: 14.9
click at [514, 196] on div "トレーニング体験なし・オンラインカウンセリング案内あり版 **" at bounding box center [453, 197] width 195 height 20
type input "**"
click at [544, 240] on span "確定" at bounding box center [541, 241] width 9 height 11
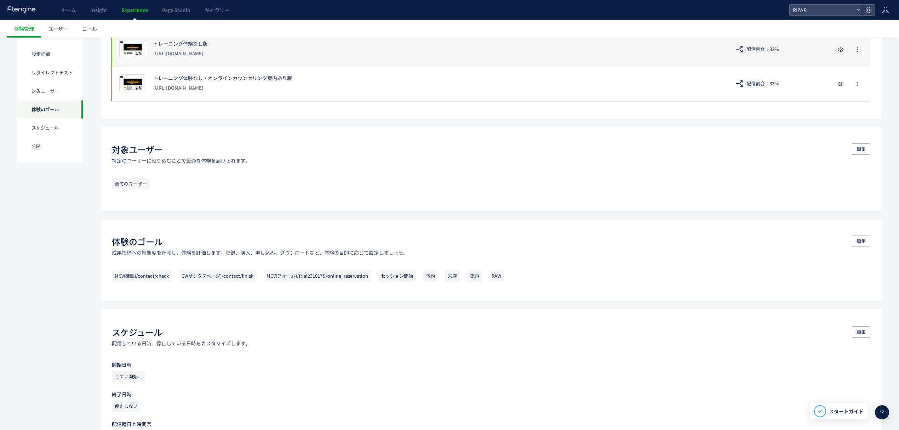
scroll to position [490, 0]
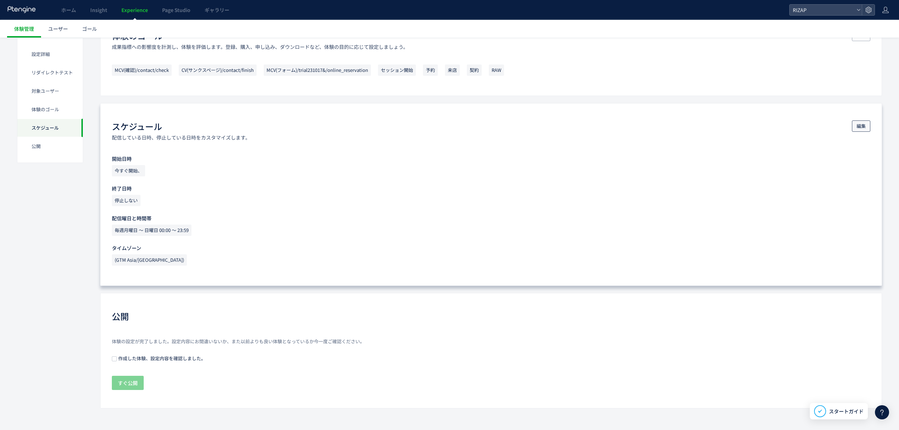
click at [860, 125] on span "編集" at bounding box center [861, 125] width 9 height 11
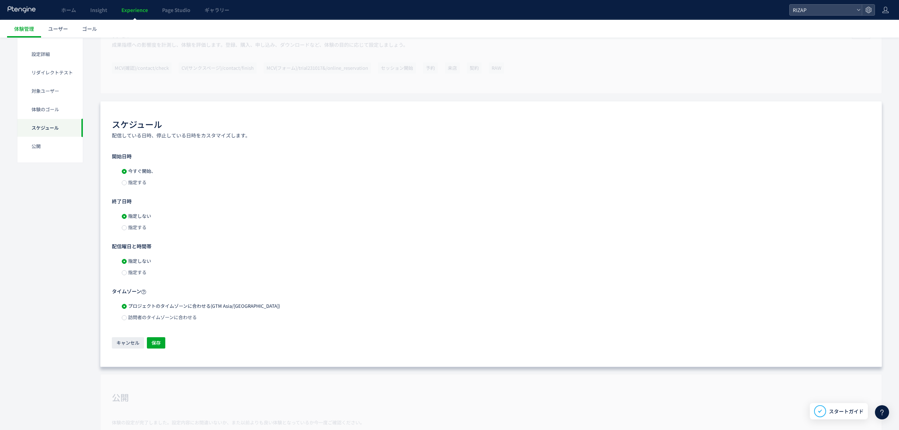
click at [138, 181] on span "指定する" at bounding box center [137, 182] width 20 height 7
click at [190, 183] on input "**********" at bounding box center [193, 182] width 78 height 11
click at [233, 221] on icon "button" at bounding box center [234, 221] width 4 height 4
click at [176, 271] on span "16" at bounding box center [179, 270] width 8 height 8
type input "**********"
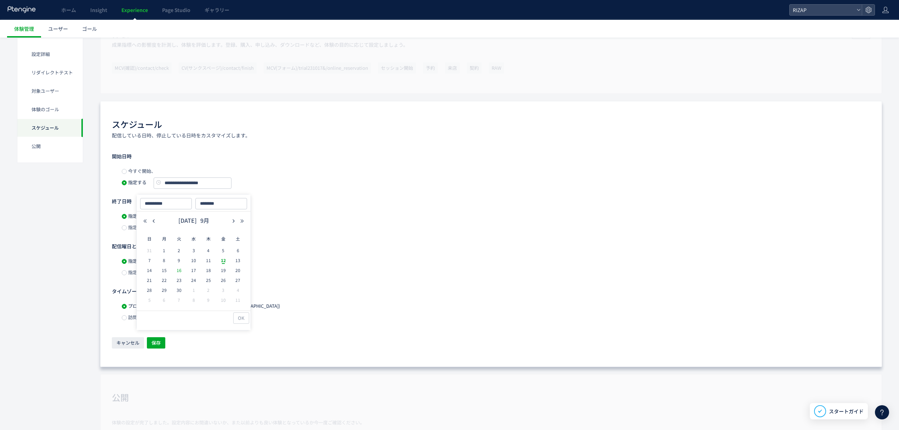
type input "**********"
click at [244, 316] on span "OK" at bounding box center [241, 317] width 7 height 11
click at [160, 341] on span "保存" at bounding box center [156, 342] width 9 height 11
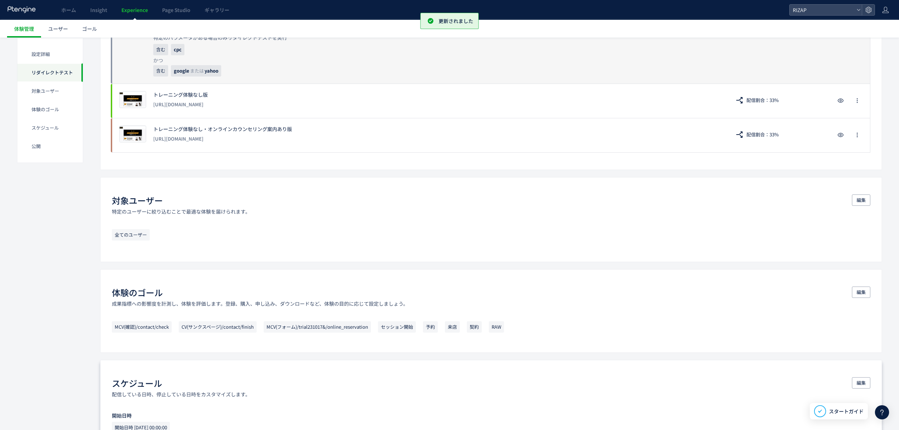
scroll to position [0, 0]
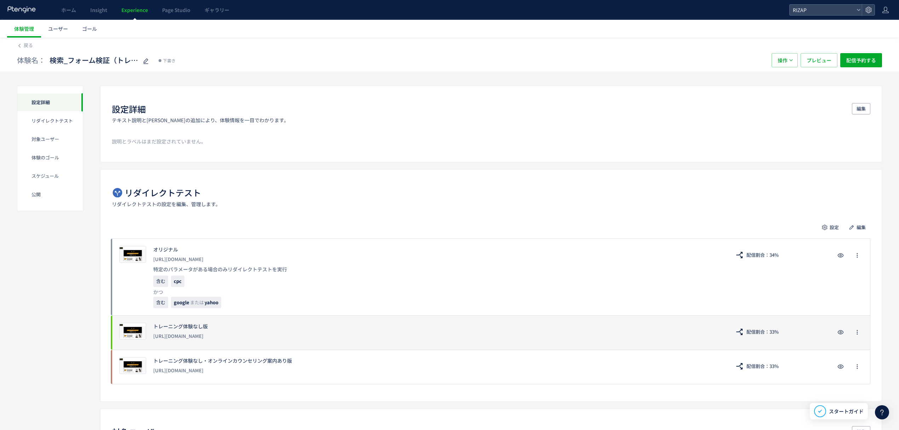
drag, startPoint x: 248, startPoint y: 338, endPoint x: 154, endPoint y: 329, distance: 95.0
click at [154, 329] on div "トレーニング体験なし版 [URL][DOMAIN_NAME]" at bounding box center [438, 333] width 570 height 20
copy div "トレーニング体験なし版 [URL][DOMAIN_NAME]"
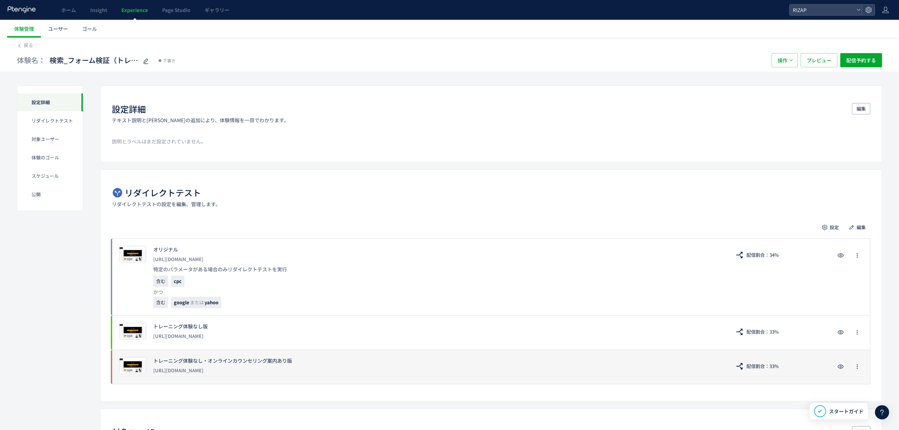
drag, startPoint x: 251, startPoint y: 374, endPoint x: 155, endPoint y: 360, distance: 96.9
click at [155, 360] on div "トレーニング体験なし・オンラインカウンセリング案内あり版 [URL][DOMAIN_NAME]" at bounding box center [438, 367] width 570 height 20
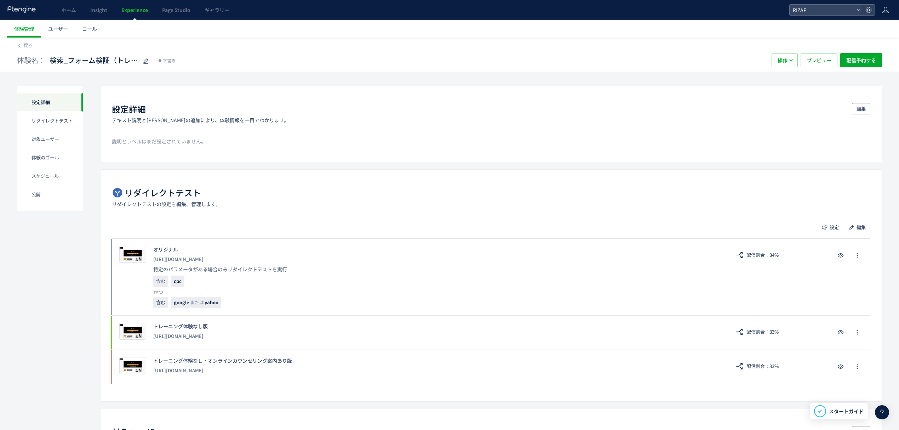
click at [780, 51] on div "体験名： 検索_フォーム検証（トレーニング体験なし・オンラインカウンセリング訴求） 下書き 操作 プレビュー 配信予約する" at bounding box center [449, 60] width 865 height 23
click at [781, 55] on span "操作" at bounding box center [783, 60] width 10 height 14
click at [786, 78] on li "複製" at bounding box center [784, 82] width 24 height 13
click at [62, 57] on span "検索_フォーム検証（トレーニング体験なし・オンラインカウンセリング訴求）(copy)" at bounding box center [94, 60] width 89 height 10
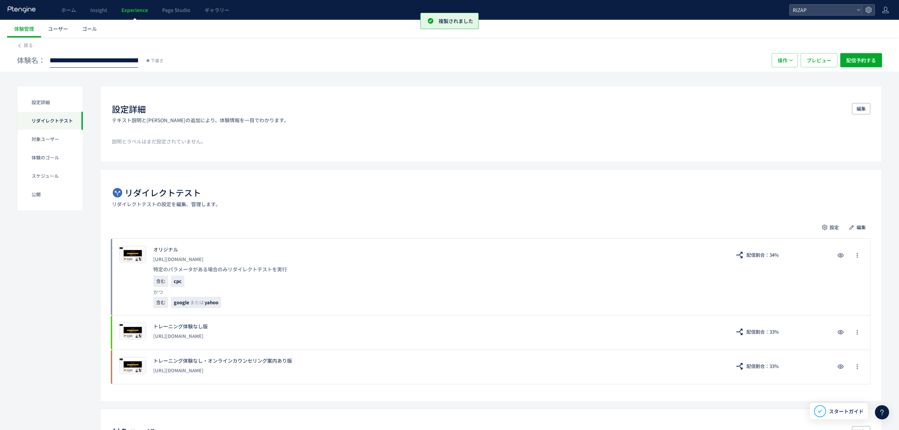
click at [62, 58] on input "**********" at bounding box center [94, 60] width 89 height 14
type input "**********"
click at [858, 227] on span "編集" at bounding box center [861, 227] width 9 height 11
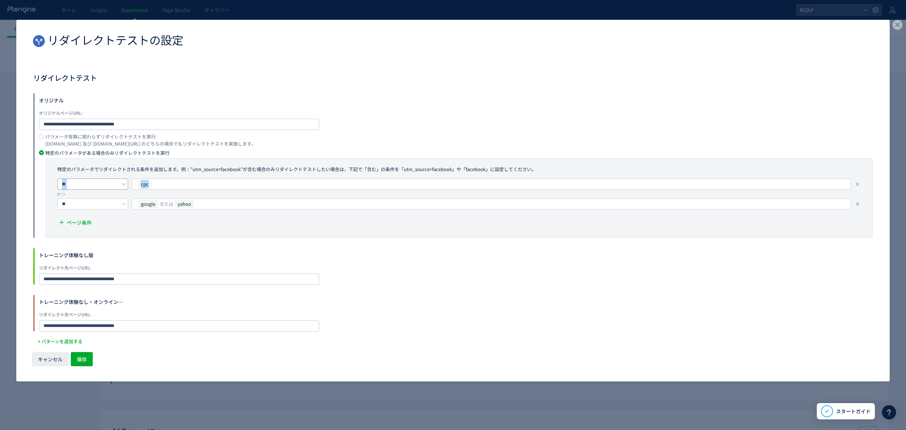
drag, startPoint x: 163, startPoint y: 186, endPoint x: 129, endPoint y: 186, distance: 34.0
click at [129, 186] on div "** cpc" at bounding box center [461, 183] width 808 height 11
click at [170, 179] on div "cpc" at bounding box center [488, 184] width 703 height 11
type input "*******"
click at [215, 200] on div "google または yahoo" at bounding box center [488, 204] width 703 height 11
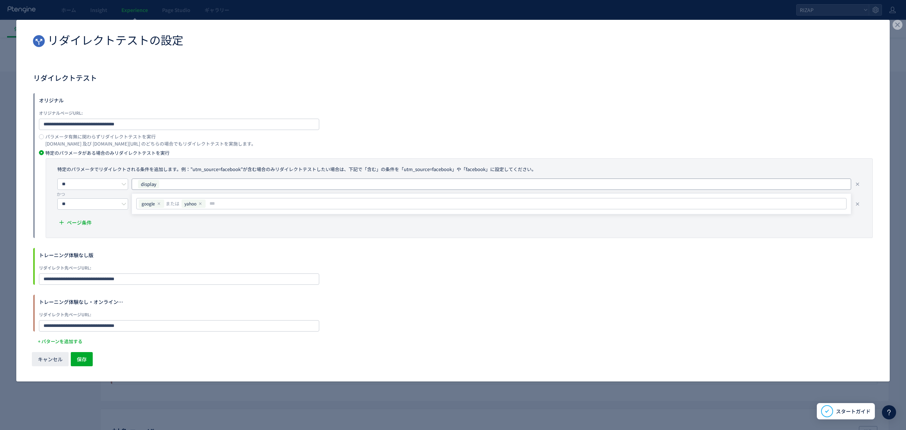
type input "***"
drag, startPoint x: 200, startPoint y: 205, endPoint x: 194, endPoint y: 203, distance: 6.3
click at [200, 205] on icon "dialog" at bounding box center [200, 203] width 4 height 4
click at [159, 203] on icon "dialog" at bounding box center [159, 203] width 4 height 4
click at [221, 206] on input "dialog" at bounding box center [501, 203] width 680 height 8
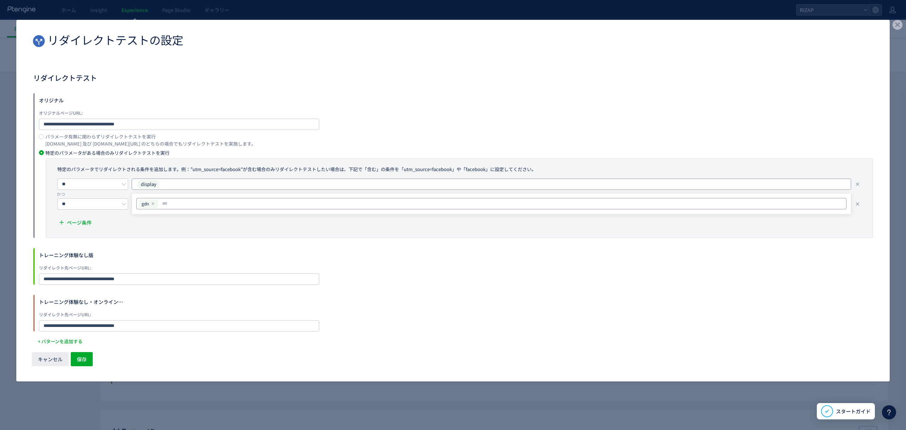
paste input "***"
type input "***"
click at [84, 356] on span "保存" at bounding box center [82, 359] width 10 height 14
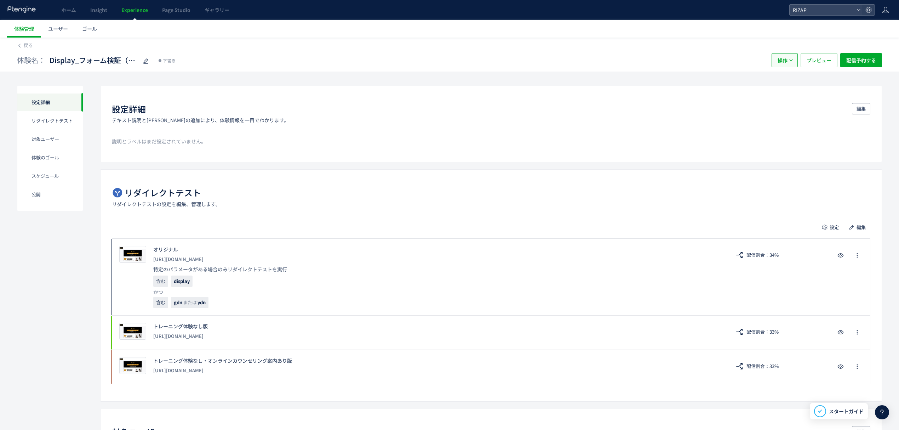
click at [794, 55] on button "操作" at bounding box center [785, 60] width 26 height 14
click at [784, 78] on li "複製" at bounding box center [784, 82] width 24 height 13
click at [81, 55] on span "Display_フォーム検証（トレーニング体験なし・オンラインカウンセリング訴求）(copy)(copy)" at bounding box center [94, 60] width 89 height 10
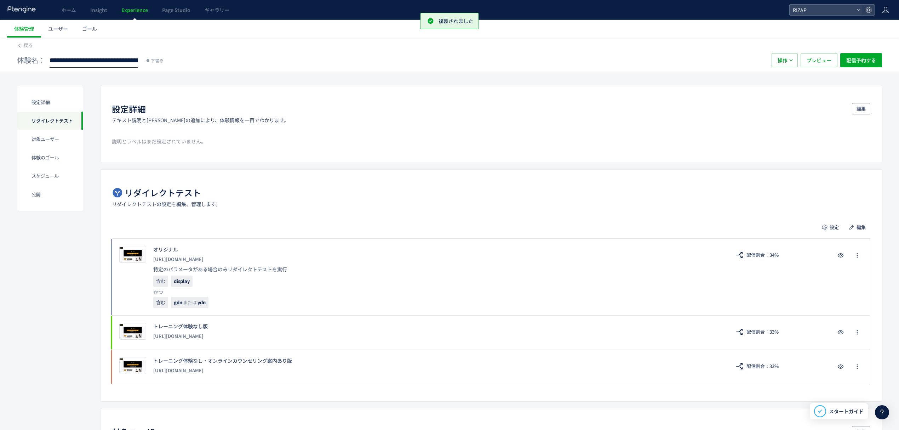
click at [74, 59] on input "**********" at bounding box center [94, 60] width 89 height 14
type input "**********"
click at [855, 226] on button "編集" at bounding box center [857, 227] width 25 height 11
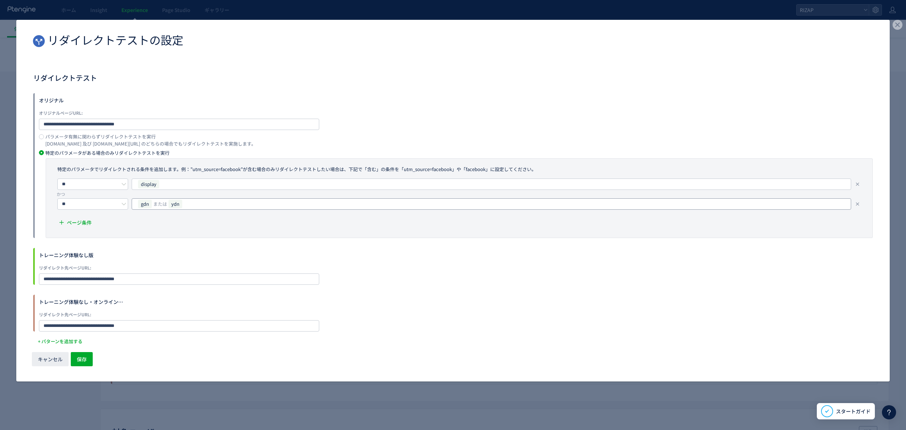
click at [200, 205] on div "gdn または ydn" at bounding box center [488, 204] width 703 height 11
click at [193, 203] on div "ydn" at bounding box center [185, 203] width 19 height 8
click at [189, 201] on div "dialog" at bounding box center [189, 203] width 5 height 5
click at [153, 204] on use "dialog" at bounding box center [153, 203] width 2 height 2
click at [171, 184] on div "display" at bounding box center [488, 184] width 703 height 11
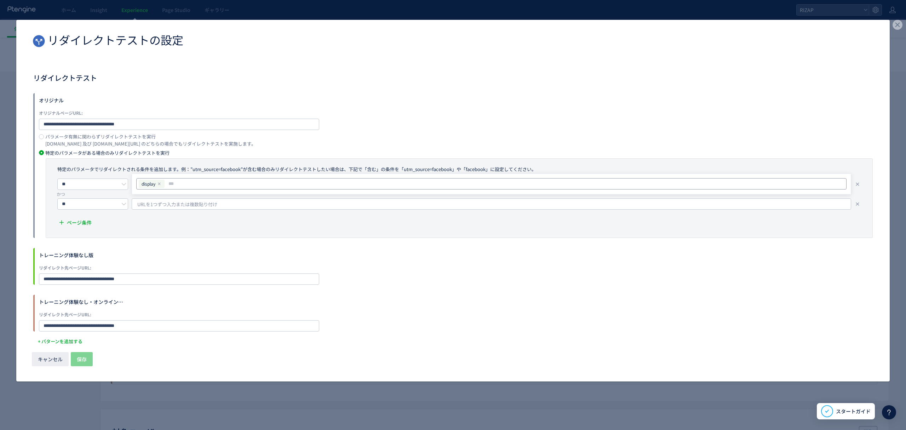
click at [160, 182] on icon "dialog" at bounding box center [159, 184] width 4 height 4
click at [156, 183] on input "dialog" at bounding box center [492, 183] width 705 height 8
paste input "**********"
type input "**********"
click at [234, 182] on input "dialog" at bounding box center [521, 183] width 639 height 8
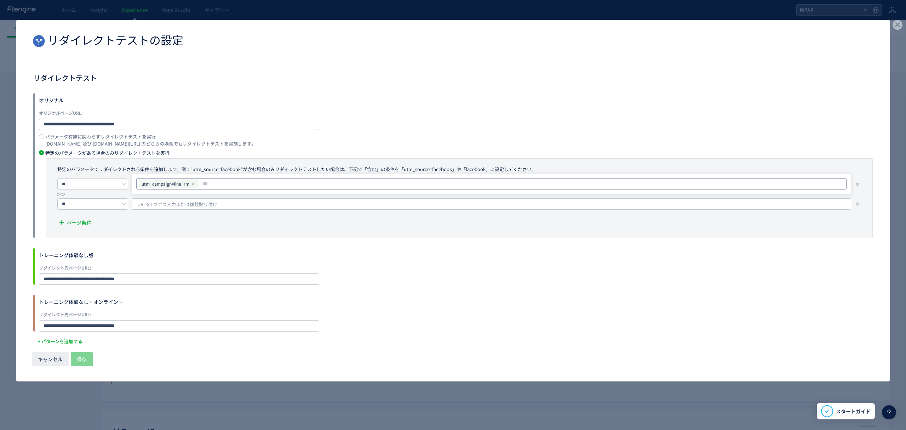
paste input "**********"
type input "**********"
click at [855, 202] on icon "dialog" at bounding box center [858, 204] width 6 height 6
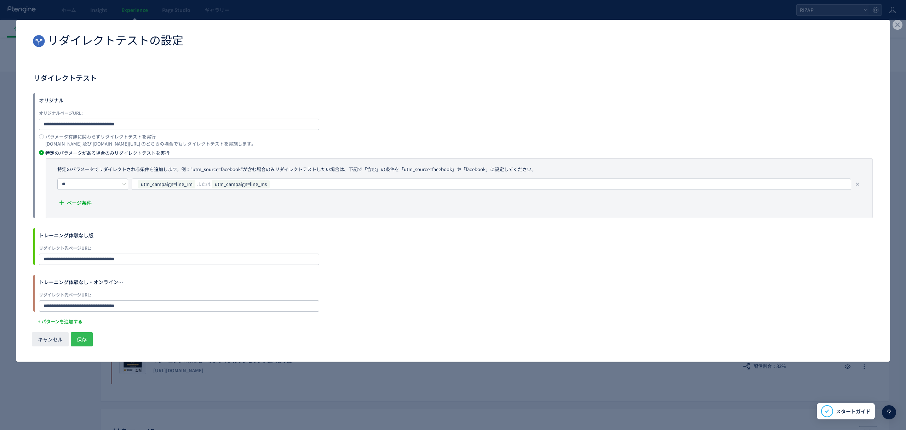
click at [79, 339] on span "保存" at bounding box center [82, 339] width 10 height 14
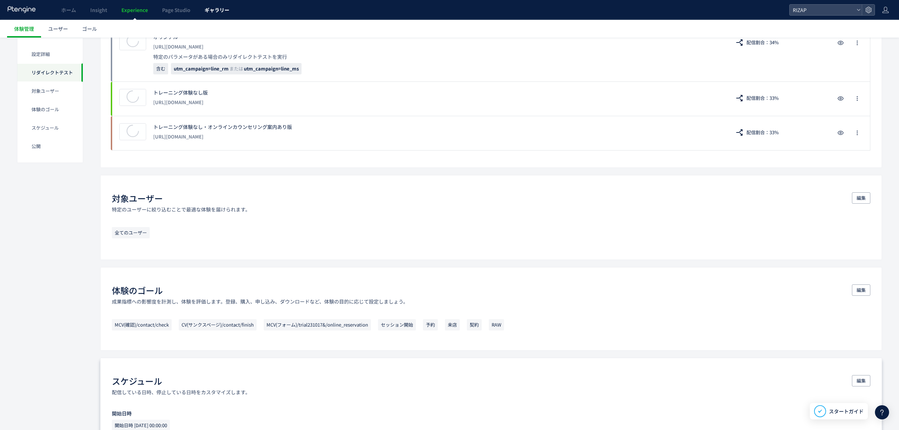
scroll to position [182, 0]
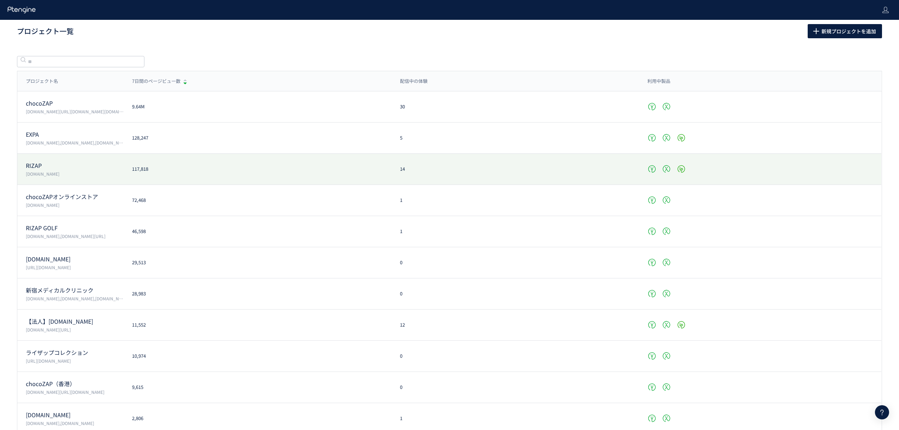
click at [41, 166] on p "RIZAP" at bounding box center [75, 165] width 98 height 8
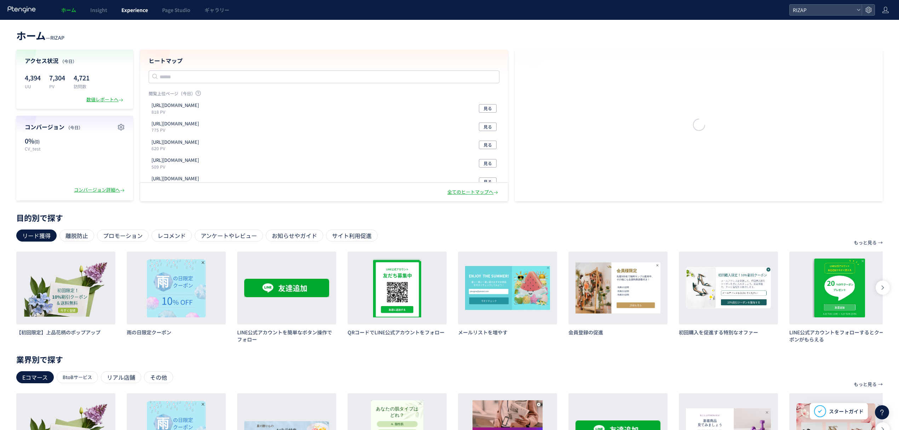
click at [139, 15] on link "Experience" at bounding box center [134, 10] width 41 height 20
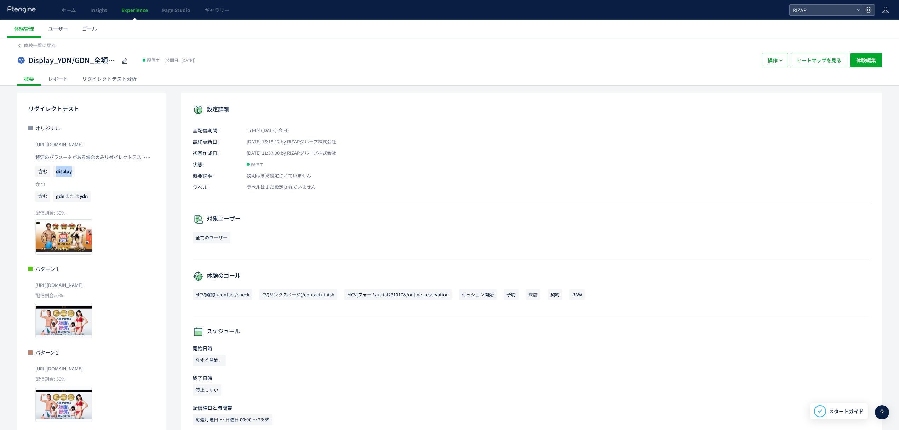
drag, startPoint x: 81, startPoint y: 172, endPoint x: 57, endPoint y: 167, distance: 24.5
click at [57, 167] on p "含む display" at bounding box center [94, 173] width 119 height 15
drag, startPoint x: 65, startPoint y: 196, endPoint x: 54, endPoint y: 196, distance: 11.7
click at [54, 196] on span "gdn または ydn" at bounding box center [72, 195] width 38 height 11
copy span "gdn"
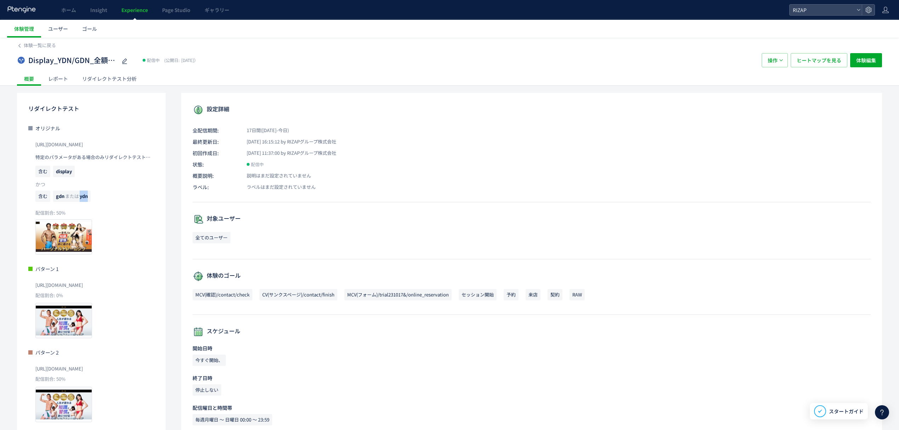
drag, startPoint x: 92, startPoint y: 199, endPoint x: 80, endPoint y: 199, distance: 12.4
click at [80, 199] on p "含む gdn または ydn" at bounding box center [94, 197] width 119 height 15
copy span "ydn"
click at [48, 49] on div "Display_YDN/GDN_全額返金LP検証 配信中 (公開日: 2025/08/26） 操作 ヒートマップを見る 体験編集" at bounding box center [449, 60] width 865 height 23
click at [47, 45] on span "体験一覧に戻る" at bounding box center [40, 45] width 32 height 7
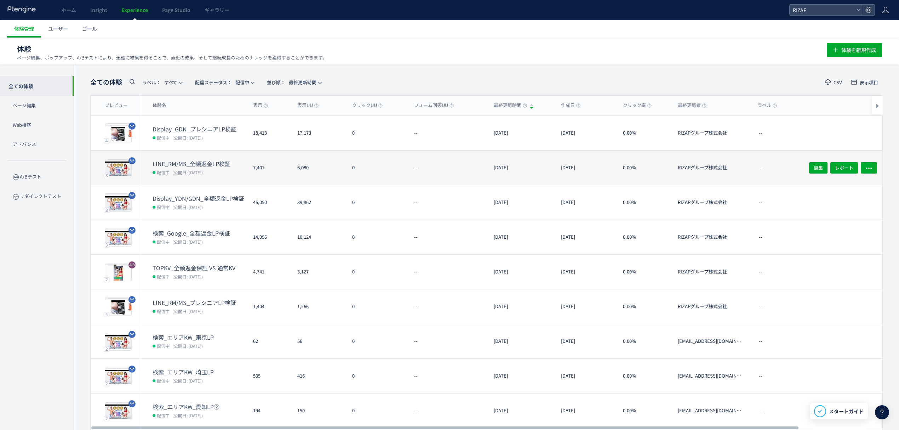
click at [186, 167] on dt "LINE_RM/MS_全額返金LP検証" at bounding box center [200, 164] width 95 height 8
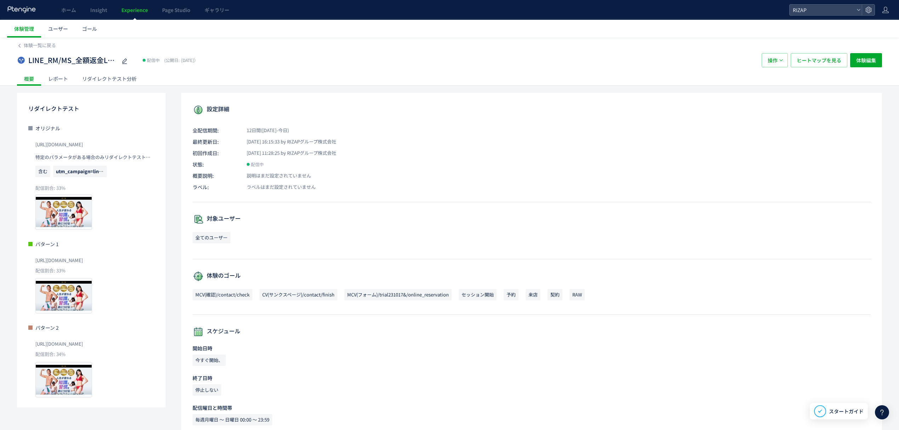
click at [48, 170] on span "含む" at bounding box center [42, 171] width 15 height 11
click at [59, 75] on div "レポート" at bounding box center [58, 79] width 34 height 14
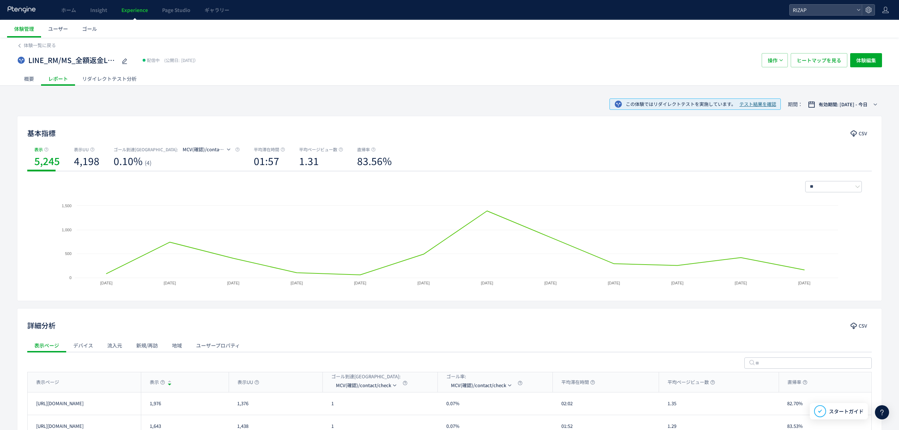
click at [34, 78] on div "概要" at bounding box center [29, 79] width 24 height 14
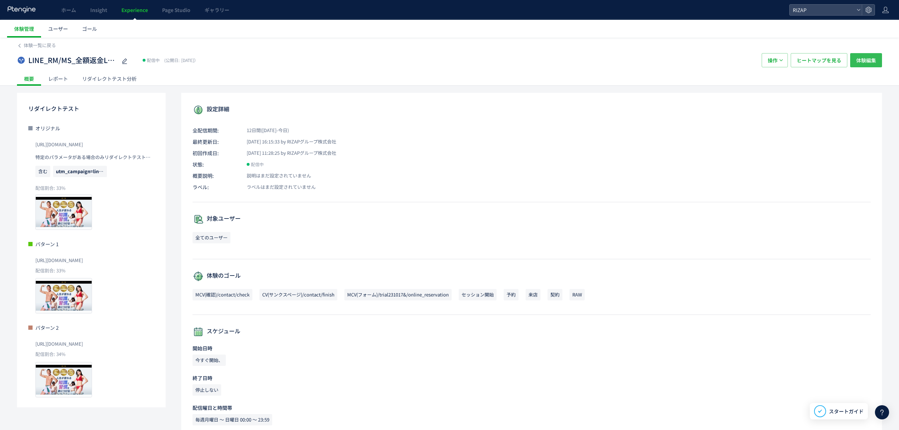
click at [860, 64] on span "体験編集" at bounding box center [866, 60] width 20 height 14
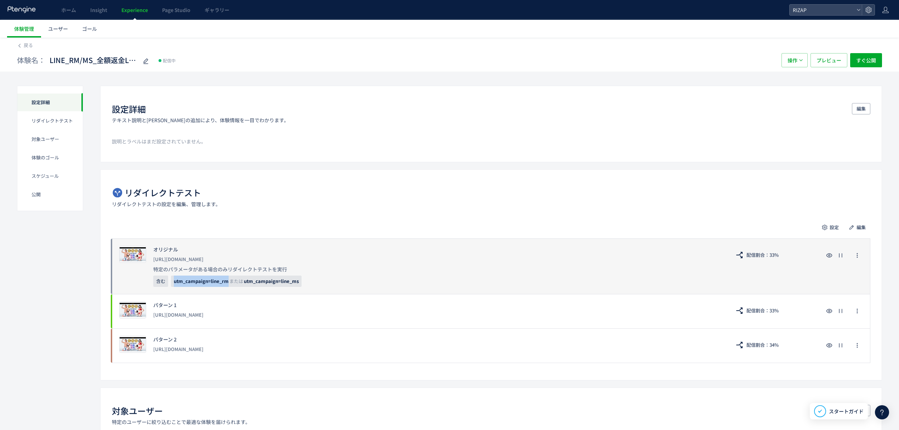
drag, startPoint x: 228, startPoint y: 283, endPoint x: 175, endPoint y: 287, distance: 54.0
click at [175, 287] on div "プレビュー オリジナル https://lp.rizap.jp/lp/cmlink-241201/ 特定のパラメータがある場合のみリダイレクトテストを実行 含…" at bounding box center [491, 266] width 759 height 56
copy span "utm_campaign=line_rm"
drag, startPoint x: 299, startPoint y: 284, endPoint x: 241, endPoint y: 286, distance: 57.8
click at [241, 286] on span "utm_campaign=line_rm または utm_campaign=line_ms" at bounding box center [236, 280] width 131 height 11
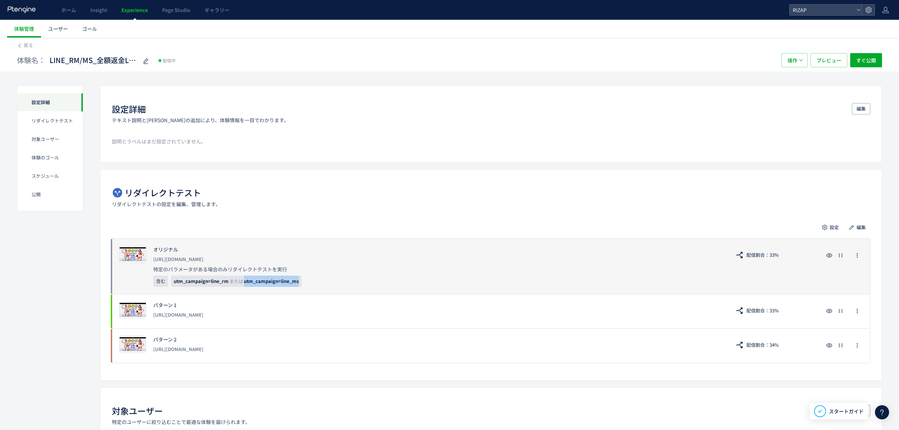
copy span "utm_campaign=line_ms"
